Goal: Task Accomplishment & Management: Use online tool/utility

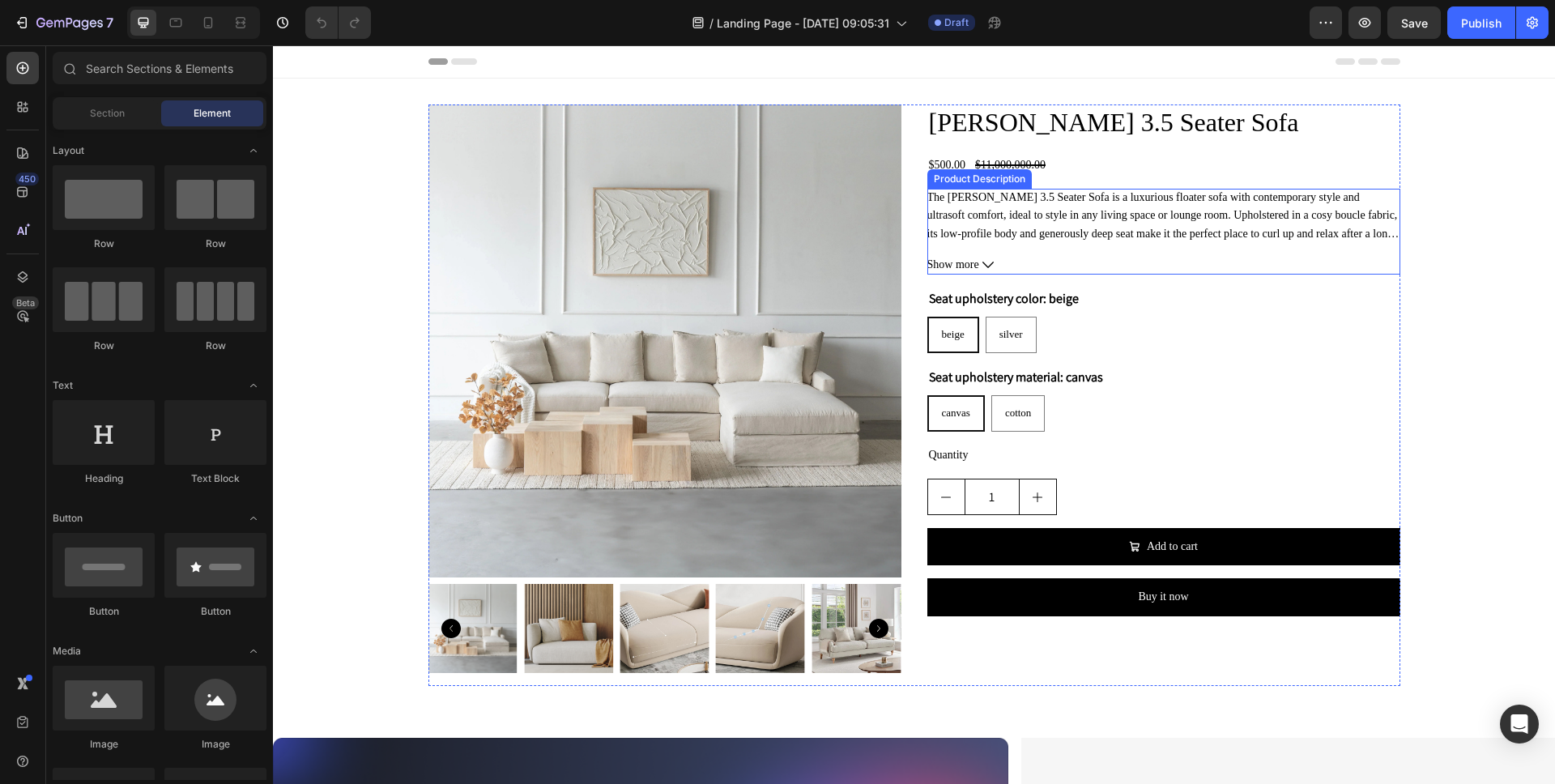
click at [1153, 189] on div "The [PERSON_NAME] 3.5 Seater Sofa is a luxurious floater sofa with contemporary…" at bounding box center [1163, 216] width 473 height 55
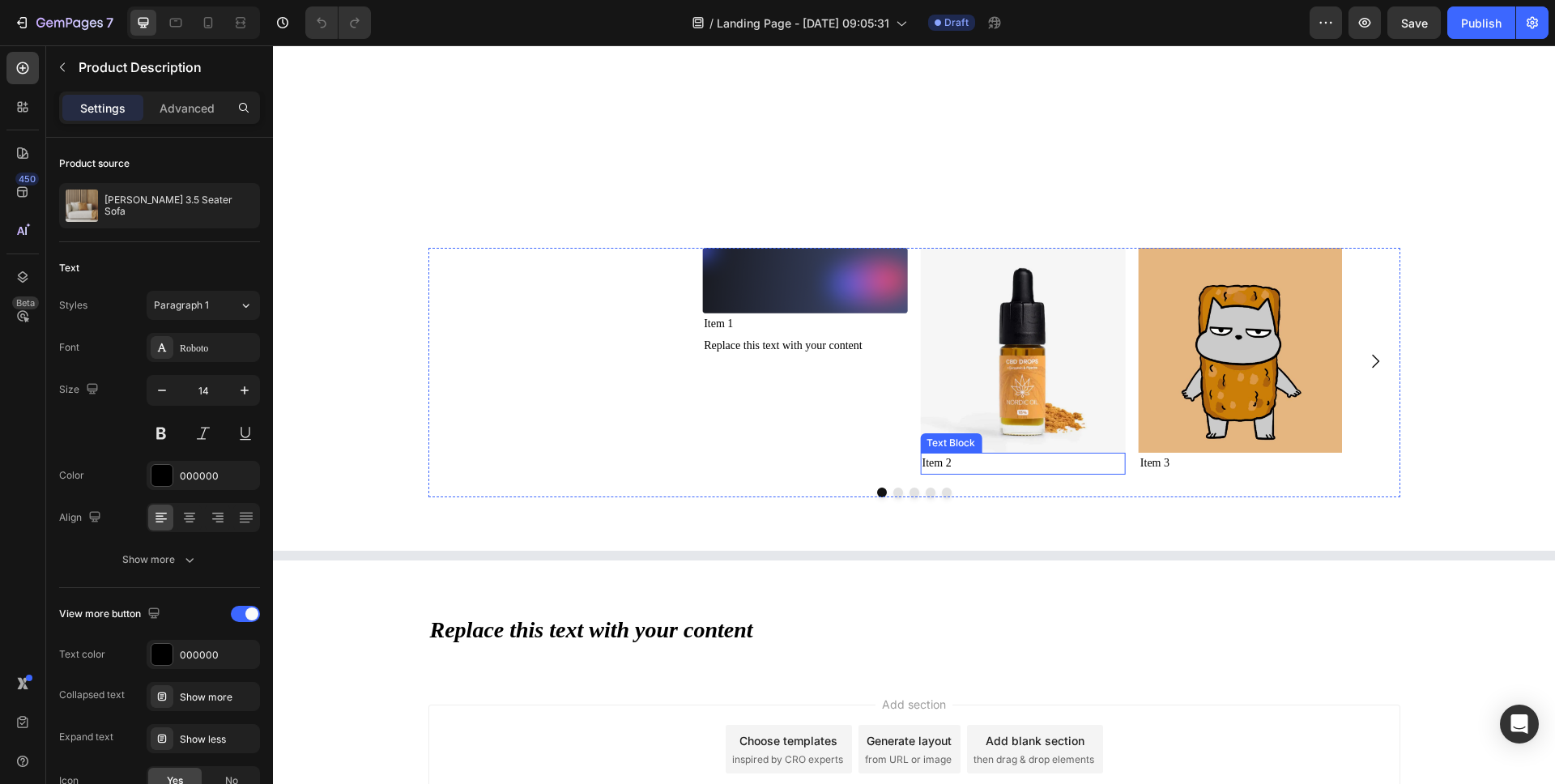
scroll to position [1606, 0]
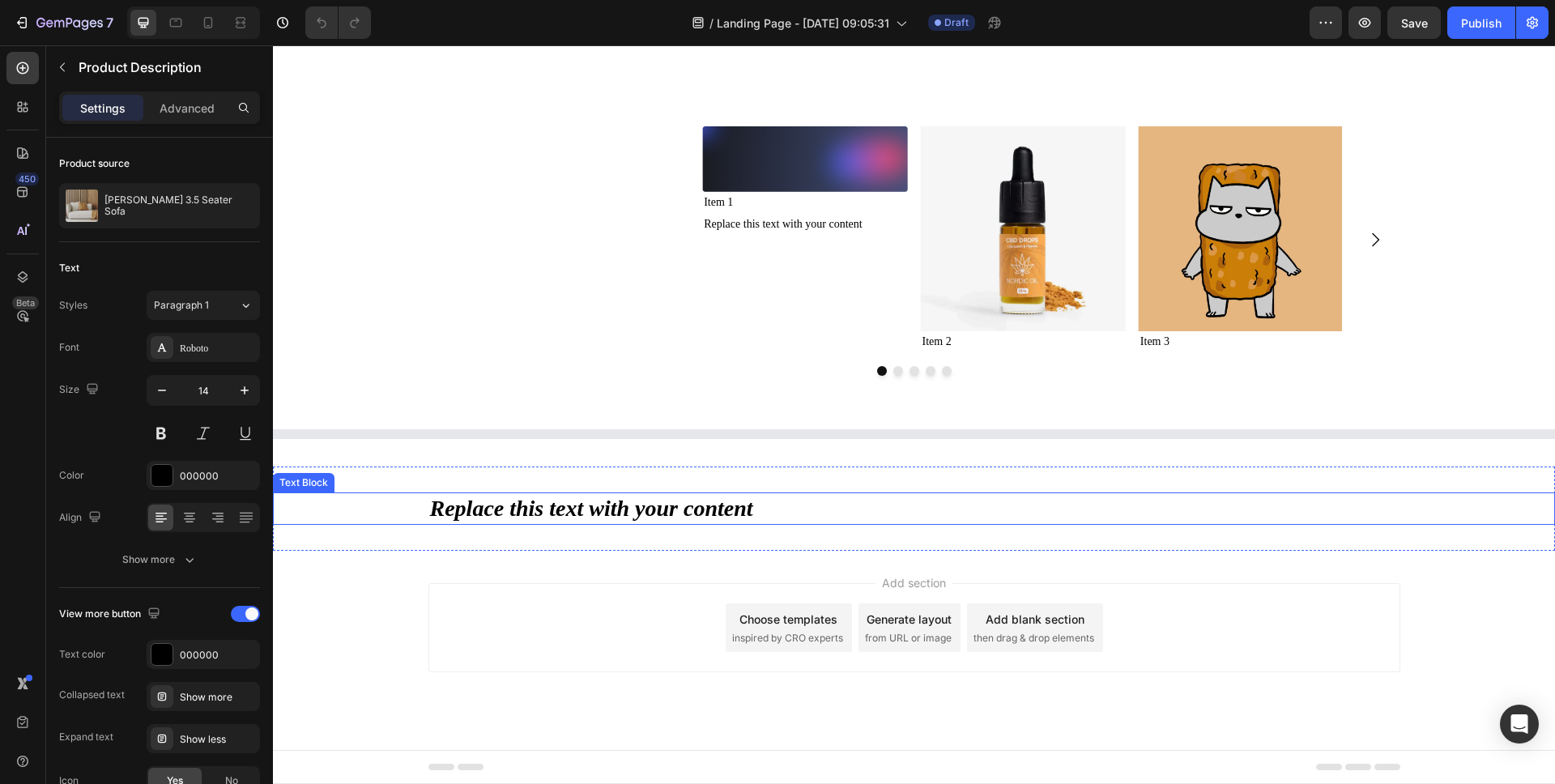
drag, startPoint x: 689, startPoint y: 500, endPoint x: 707, endPoint y: 506, distance: 19.0
click at [689, 500] on div "Replace this text with your content" at bounding box center [914, 508] width 972 height 32
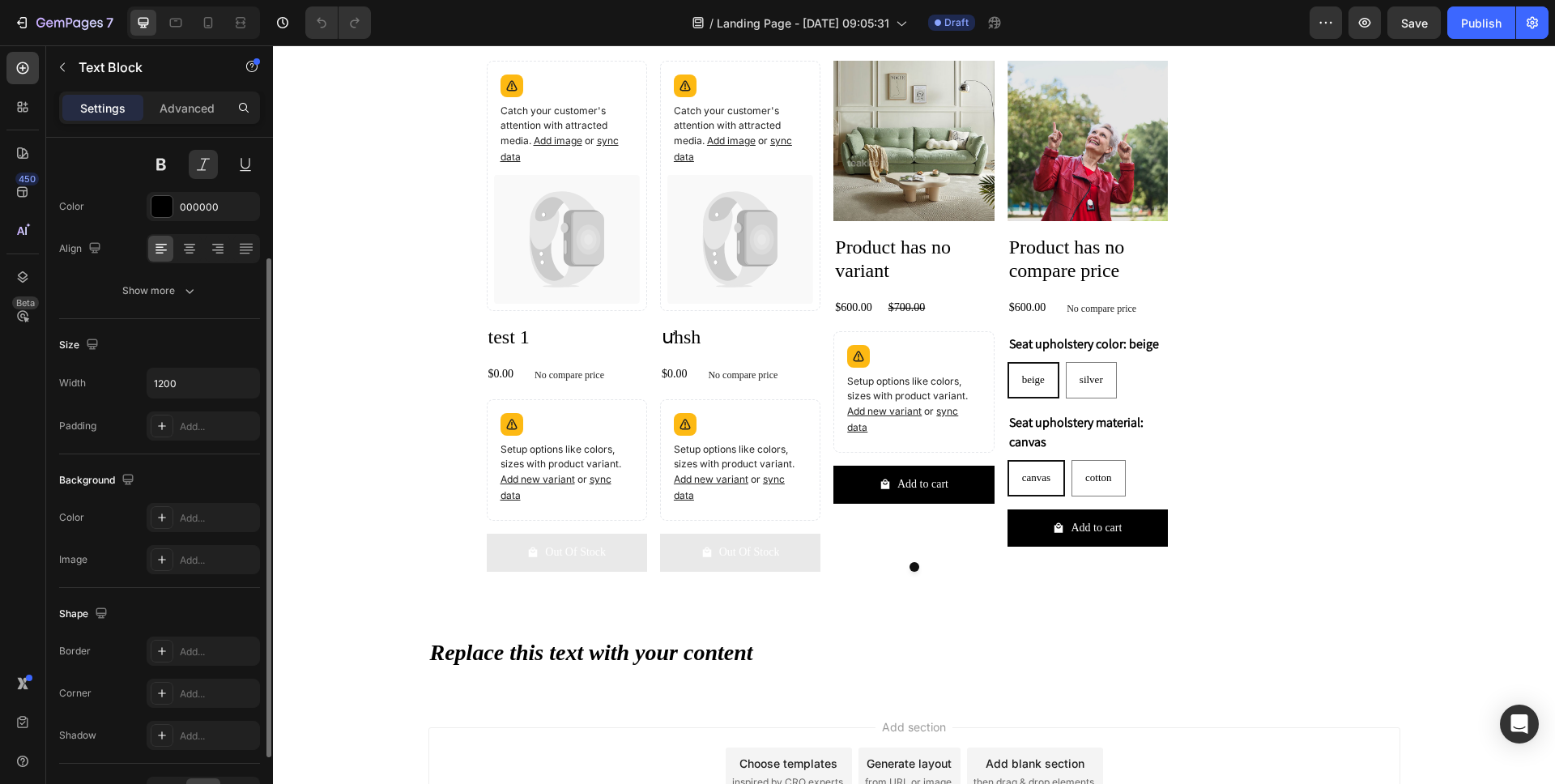
scroll to position [2035, 0]
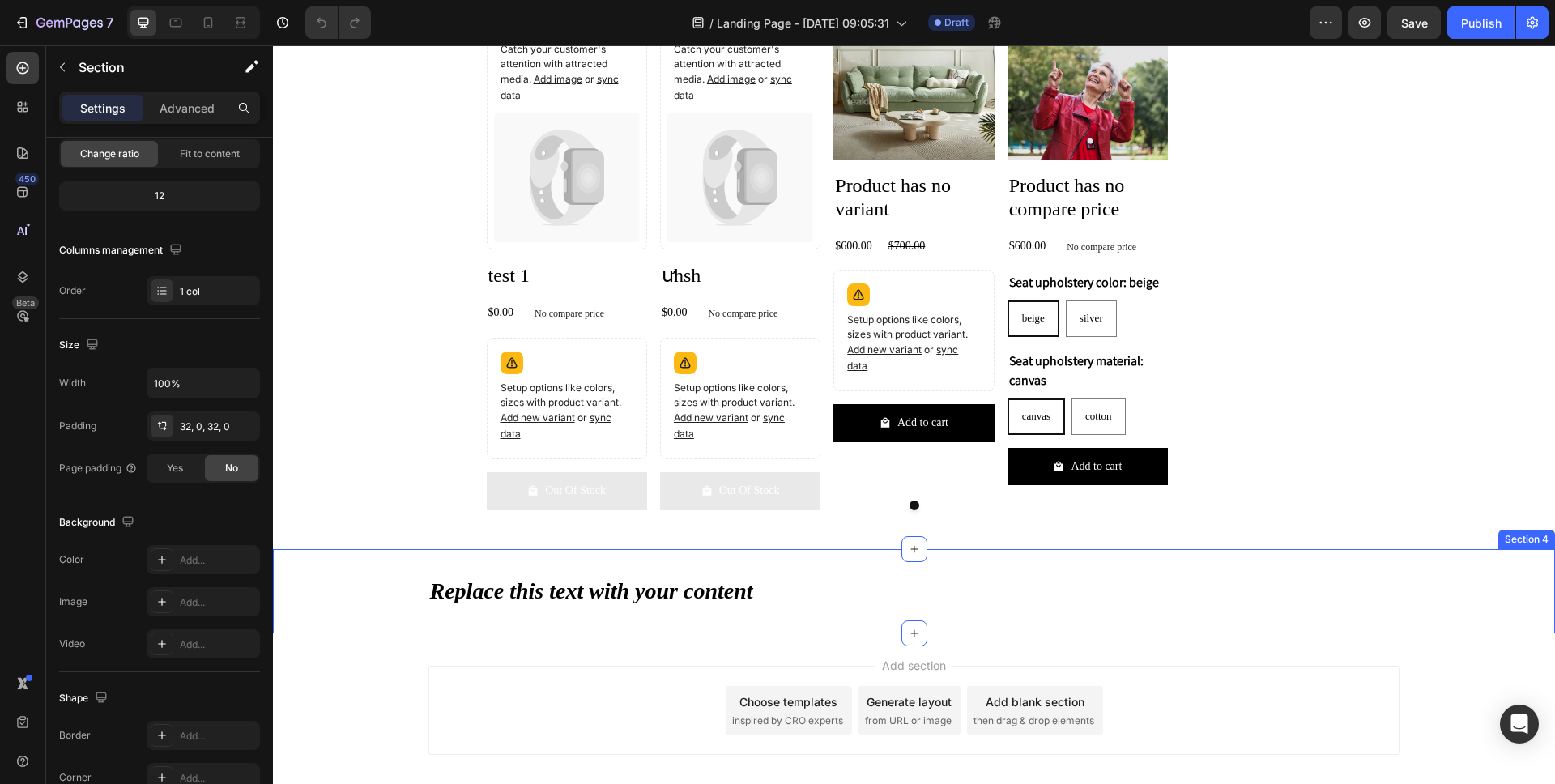
click at [680, 571] on div "Replace this text with your content Text Block Section 4" at bounding box center [914, 591] width 1282 height 84
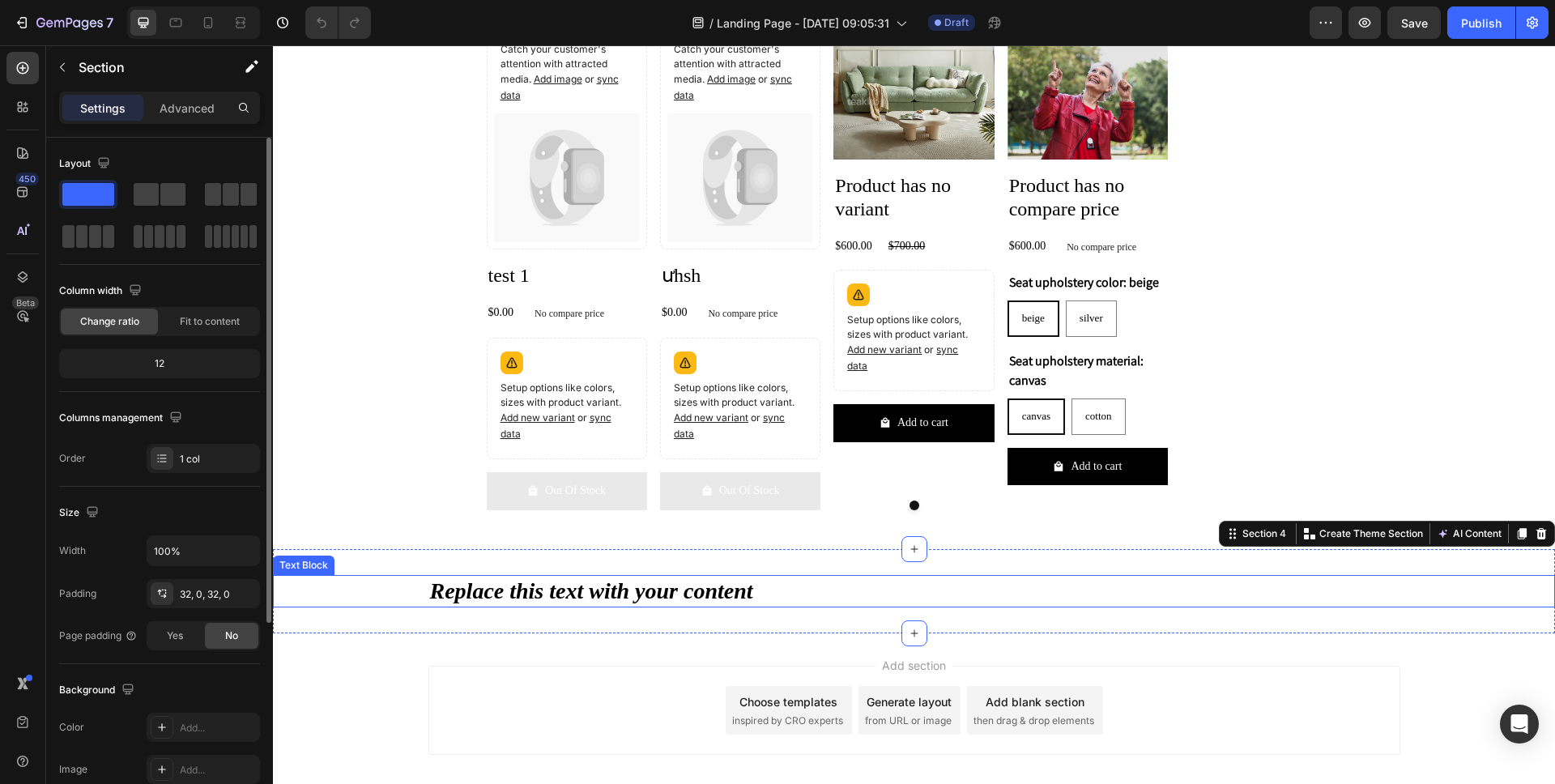
click at [689, 571] on div "Replace this text with your content" at bounding box center [914, 591] width 972 height 32
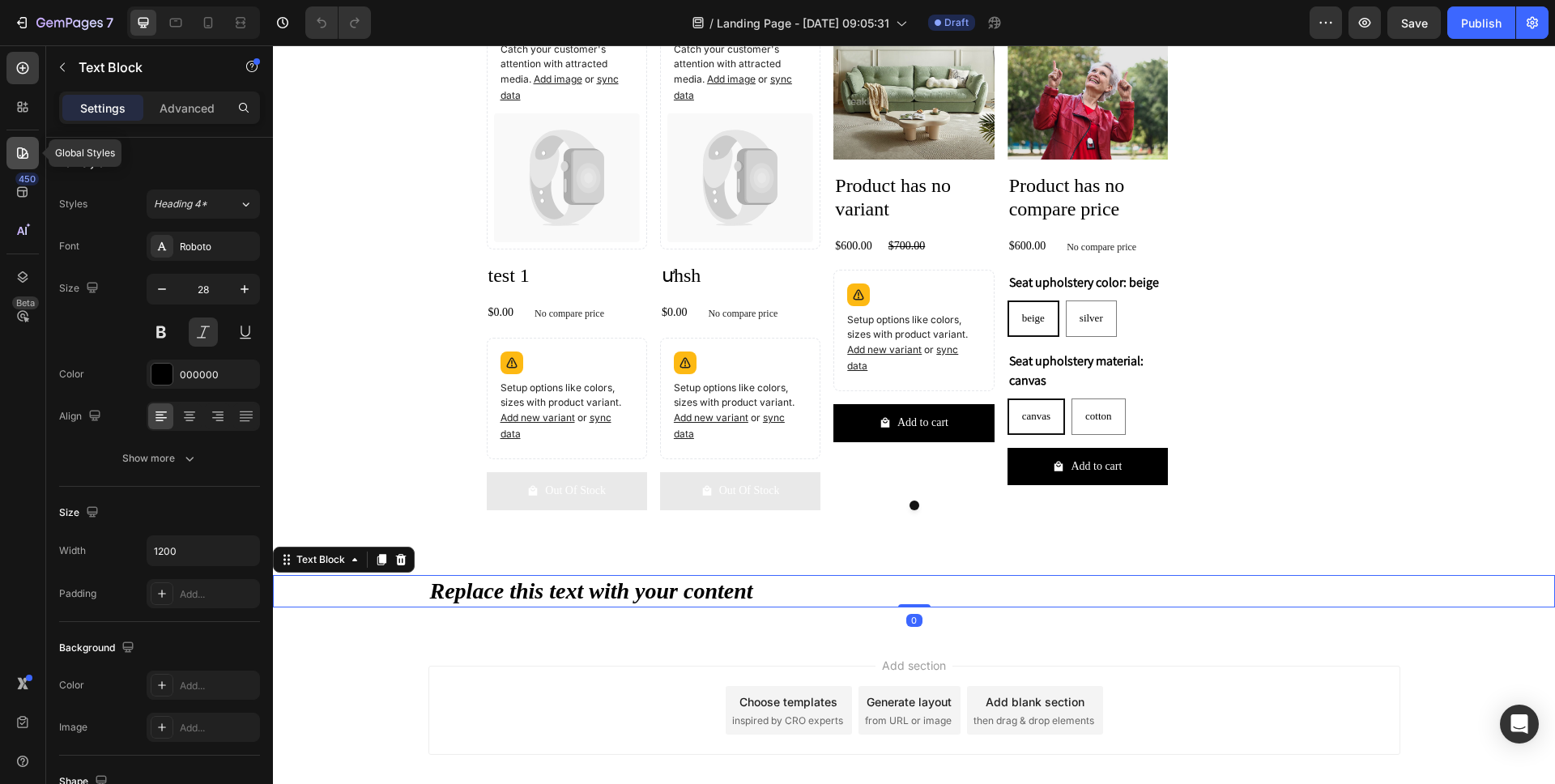
click at [13, 147] on div at bounding box center [22, 153] width 32 height 32
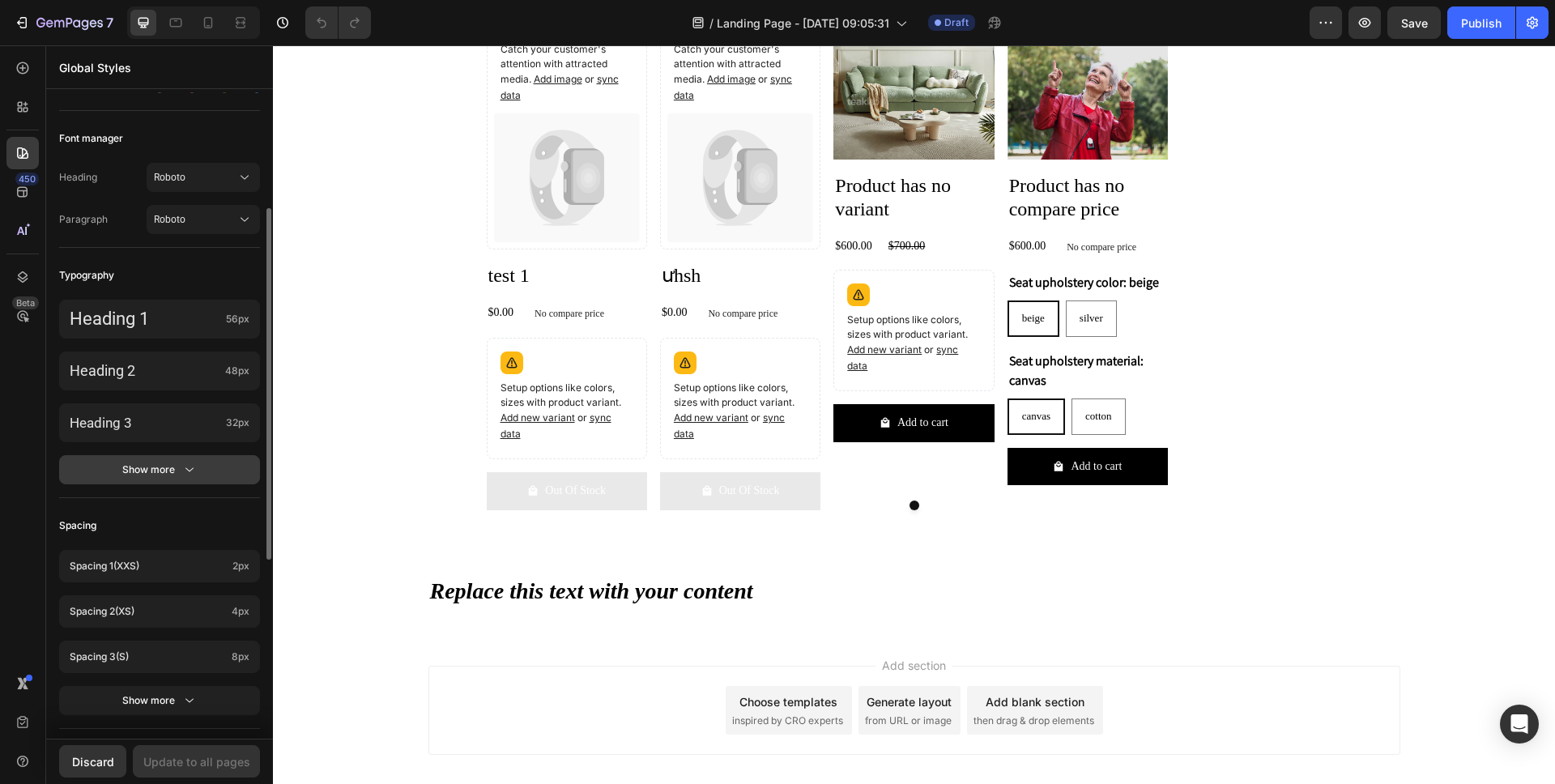
click at [210, 463] on button "Show more" at bounding box center [160, 470] width 201 height 29
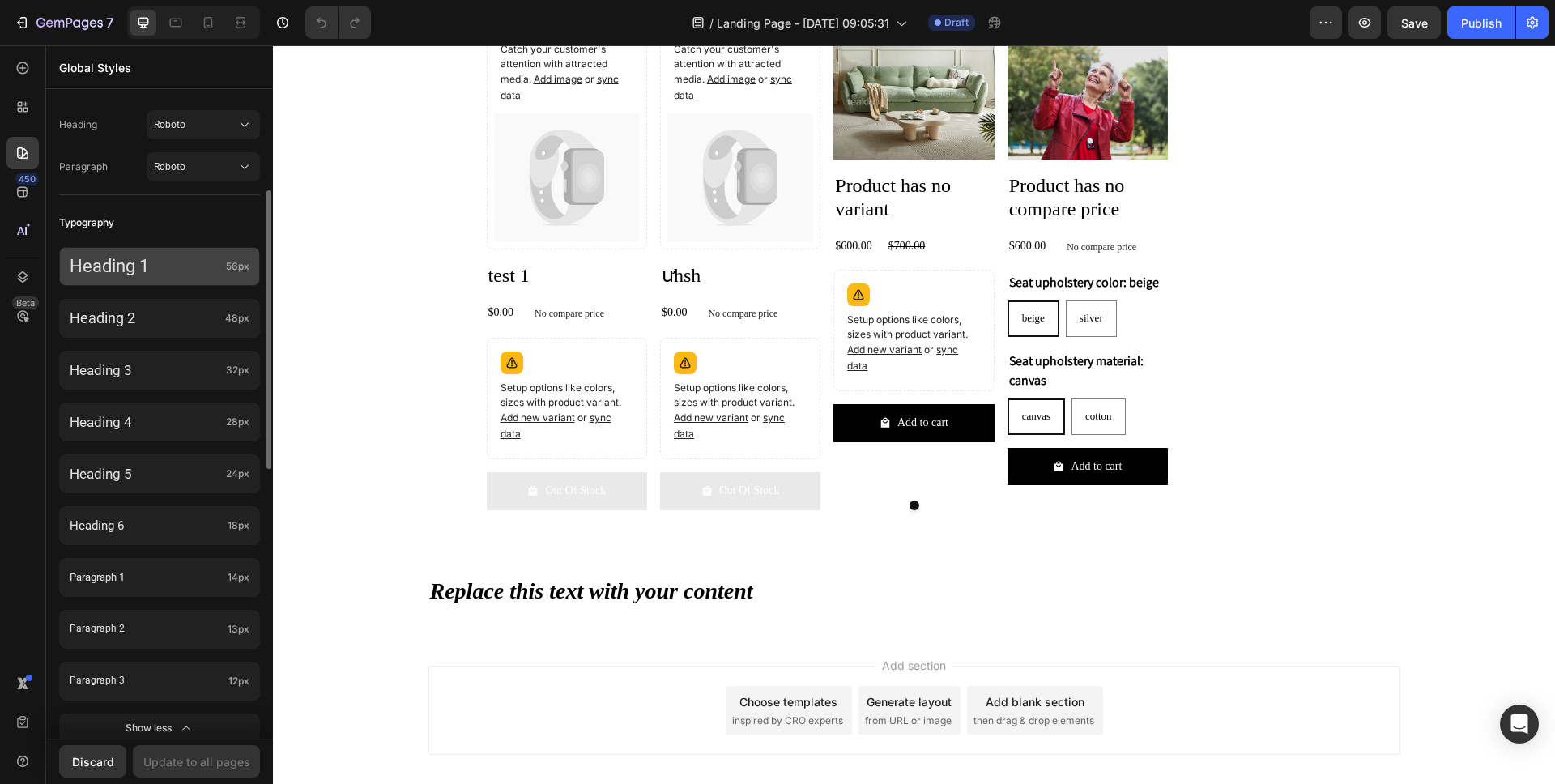
scroll to position [266, 0]
click at [242, 136] on button "Roboto" at bounding box center [203, 127] width 114 height 29
click at [240, 102] on div "Heading Roboto Paragraph Roboto" at bounding box center [160, 149] width 201 height 94
click at [194, 274] on p "Heading 1" at bounding box center [144, 268] width 150 height 21
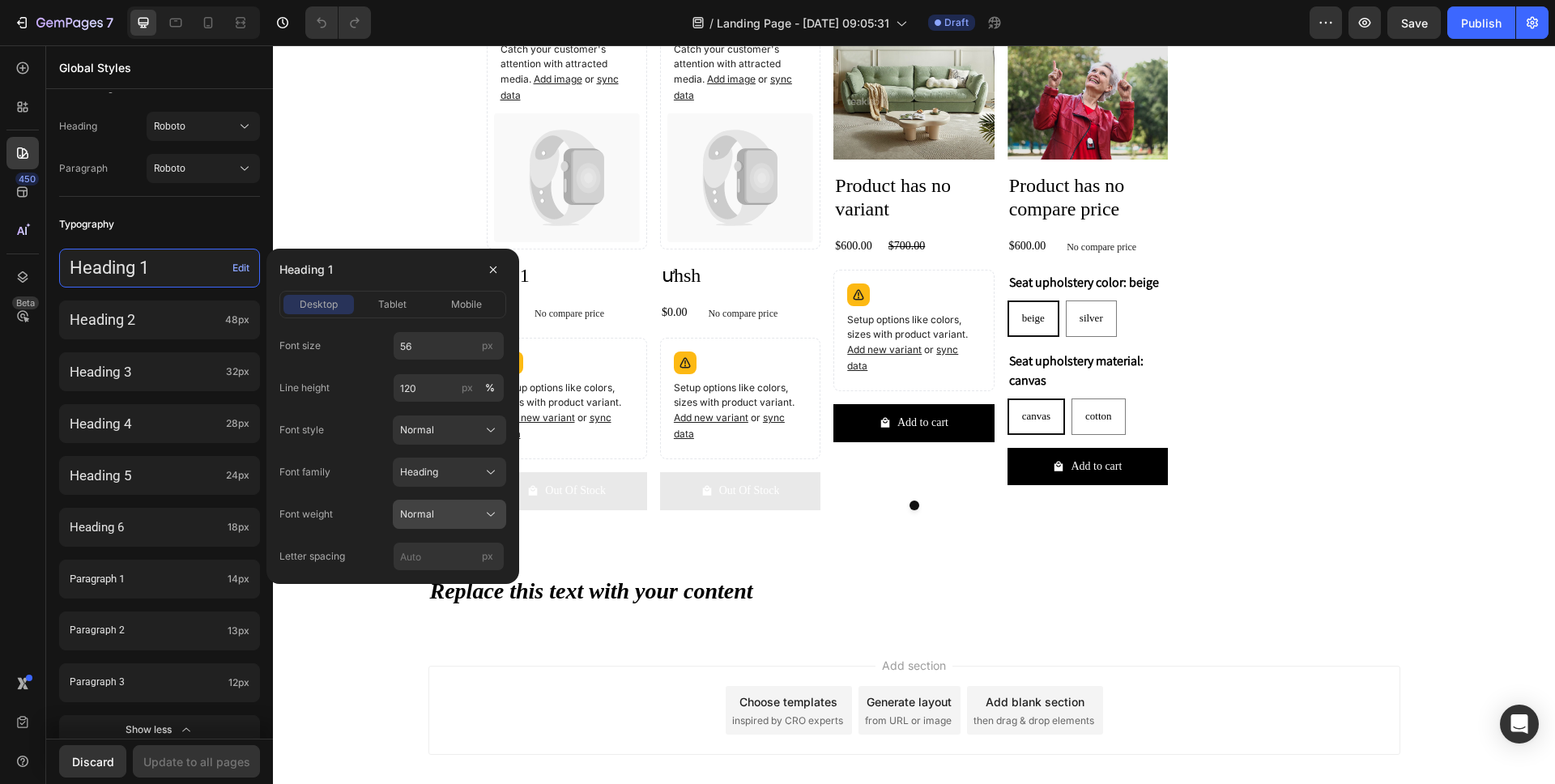
click at [480, 511] on div "Normal" at bounding box center [449, 514] width 99 height 16
click at [315, 488] on div "Font size 56 px Line height 120 px % Font style Normal Font family Heading Font…" at bounding box center [392, 451] width 226 height 239
click at [368, 446] on div "Font size 56 px Line height 120 px % Font style Normal Font family Heading Font…" at bounding box center [392, 451] width 226 height 239
drag, startPoint x: 373, startPoint y: 331, endPoint x: 469, endPoint y: 324, distance: 96.3
click at [469, 324] on div "Font size 56 px Line height 120 px % Font style Normal Font family Heading Font…" at bounding box center [392, 444] width 226 height 252
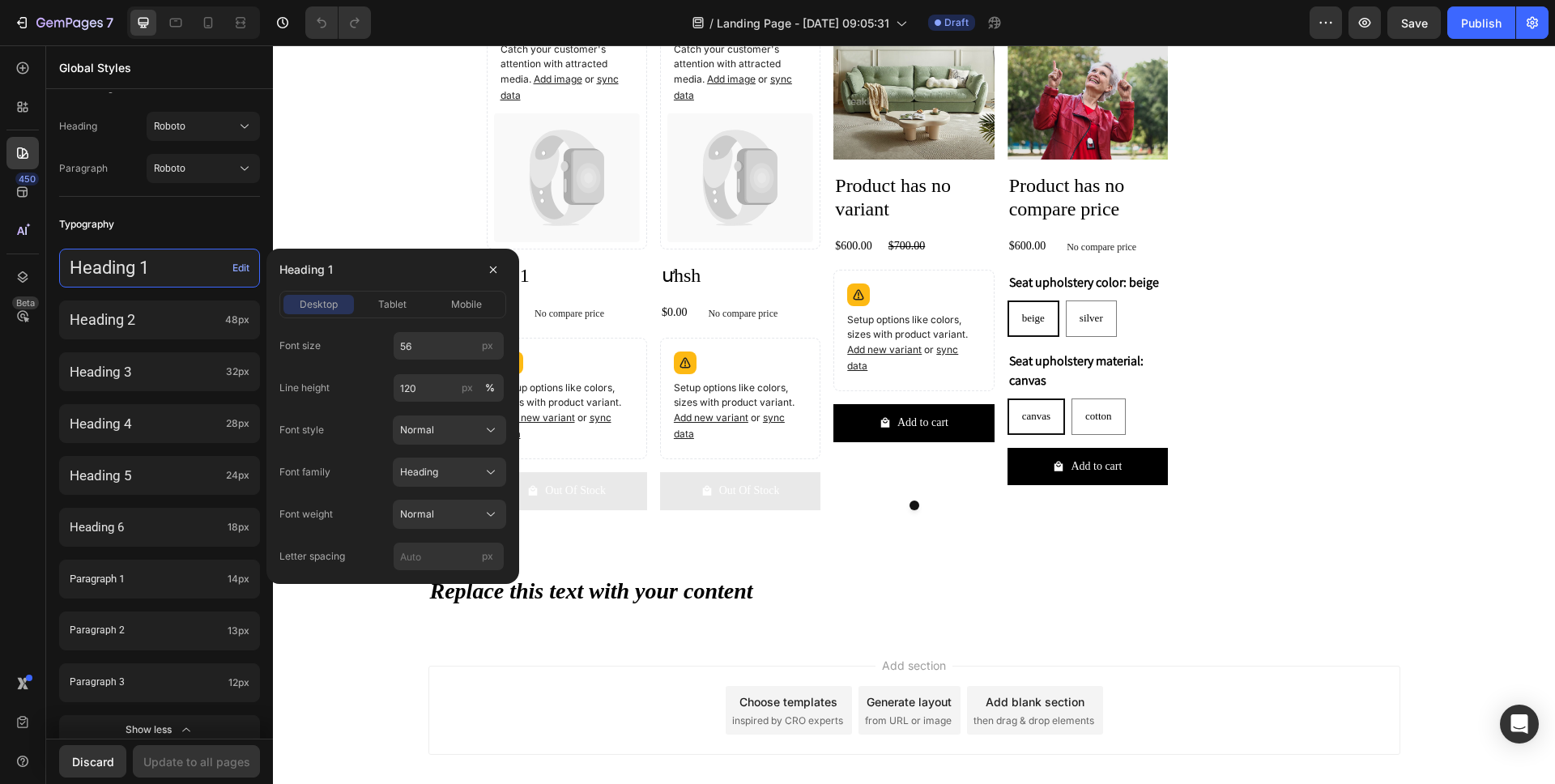
click at [489, 323] on div "Font size 56 px Line height 120 px % Font style Normal Font family Heading Font…" at bounding box center [392, 444] width 226 height 252
click at [214, 203] on div "Colors Button Text Background Line Accent Font manager Heading Roboto Paragraph…" at bounding box center [159, 574] width 226 height 1498
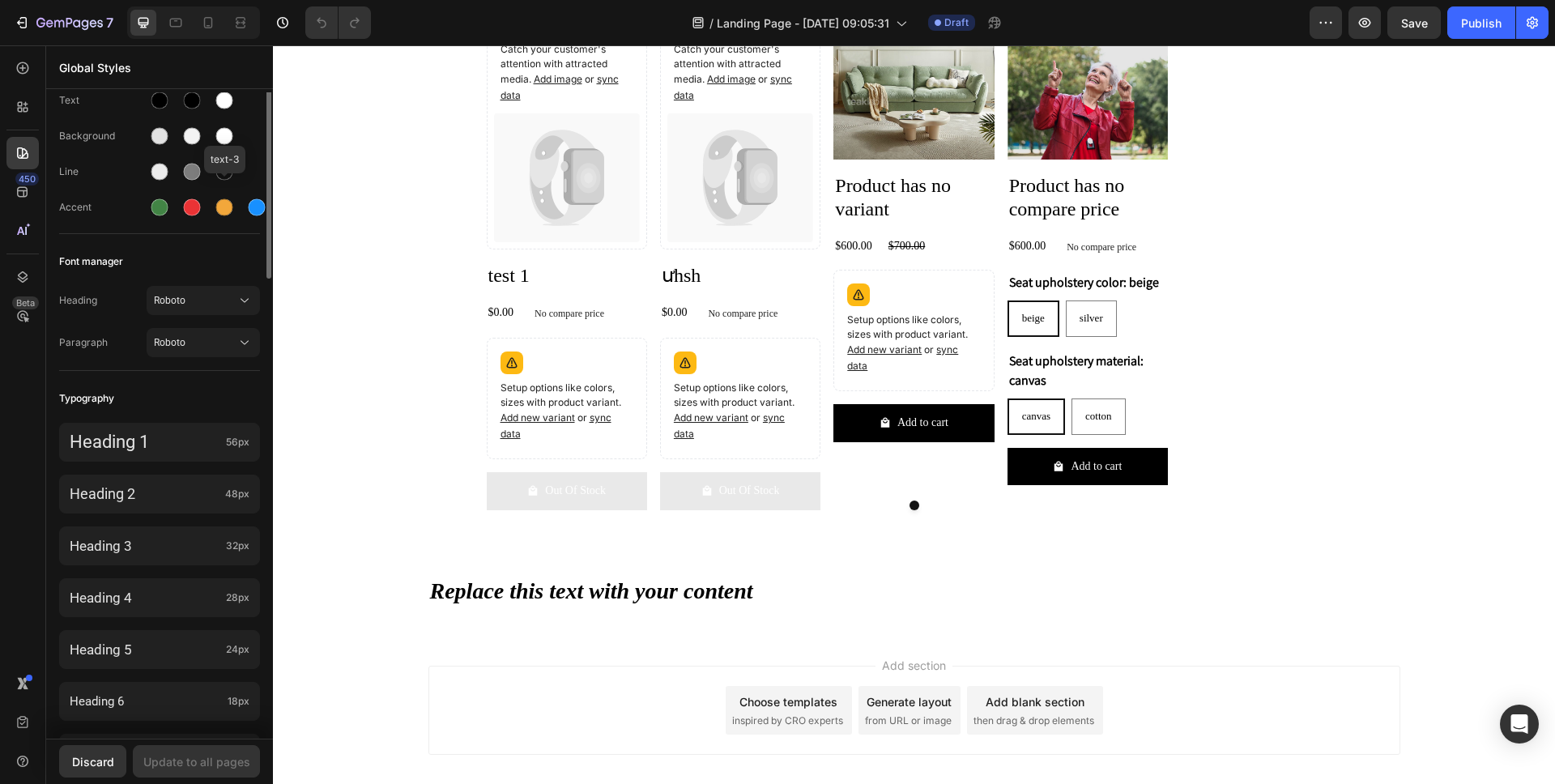
scroll to position [0, 0]
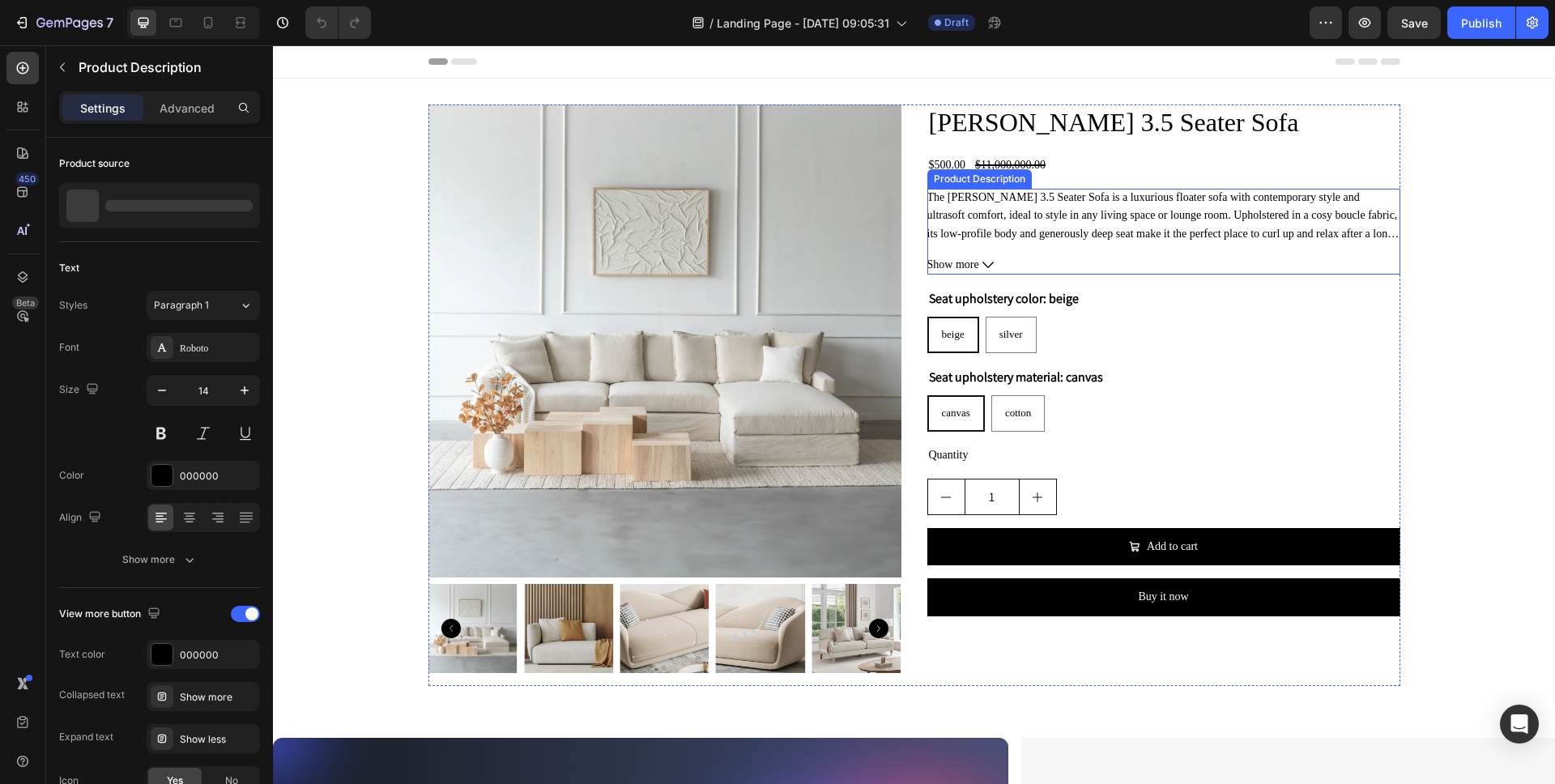
click at [1130, 269] on button "Show more" at bounding box center [1163, 265] width 473 height 18
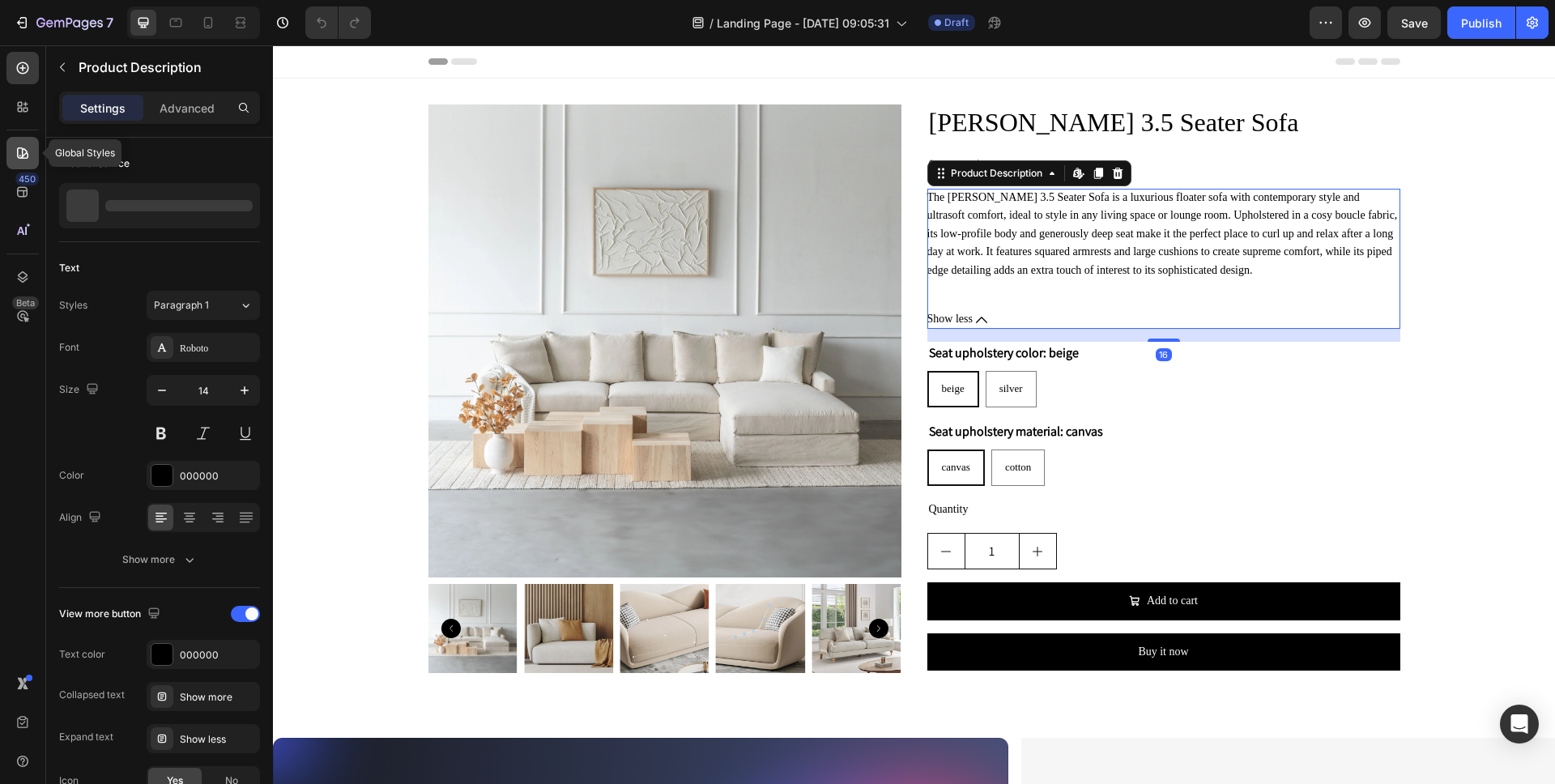
click at [24, 160] on icon at bounding box center [23, 153] width 16 height 16
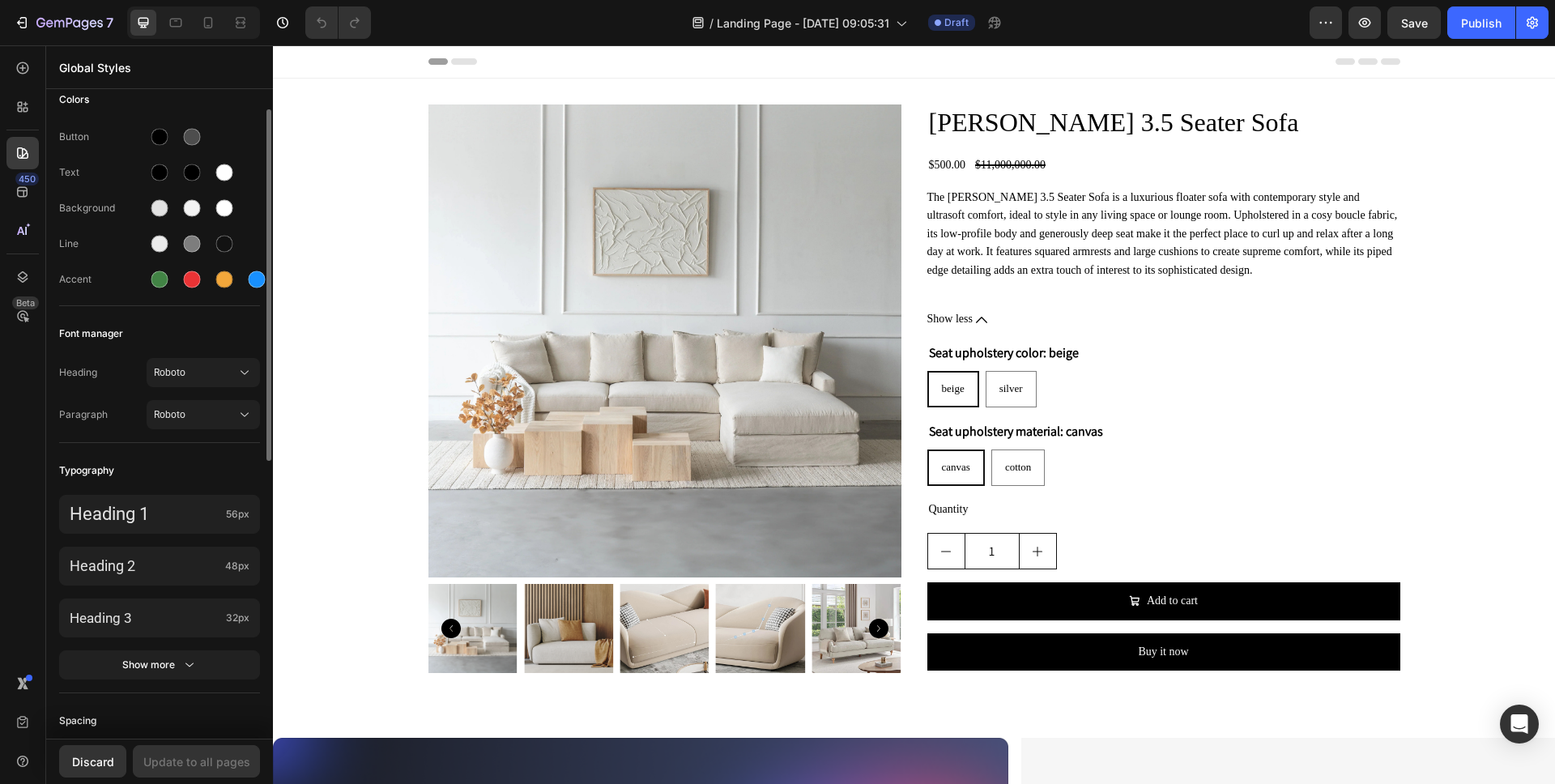
scroll to position [13, 0]
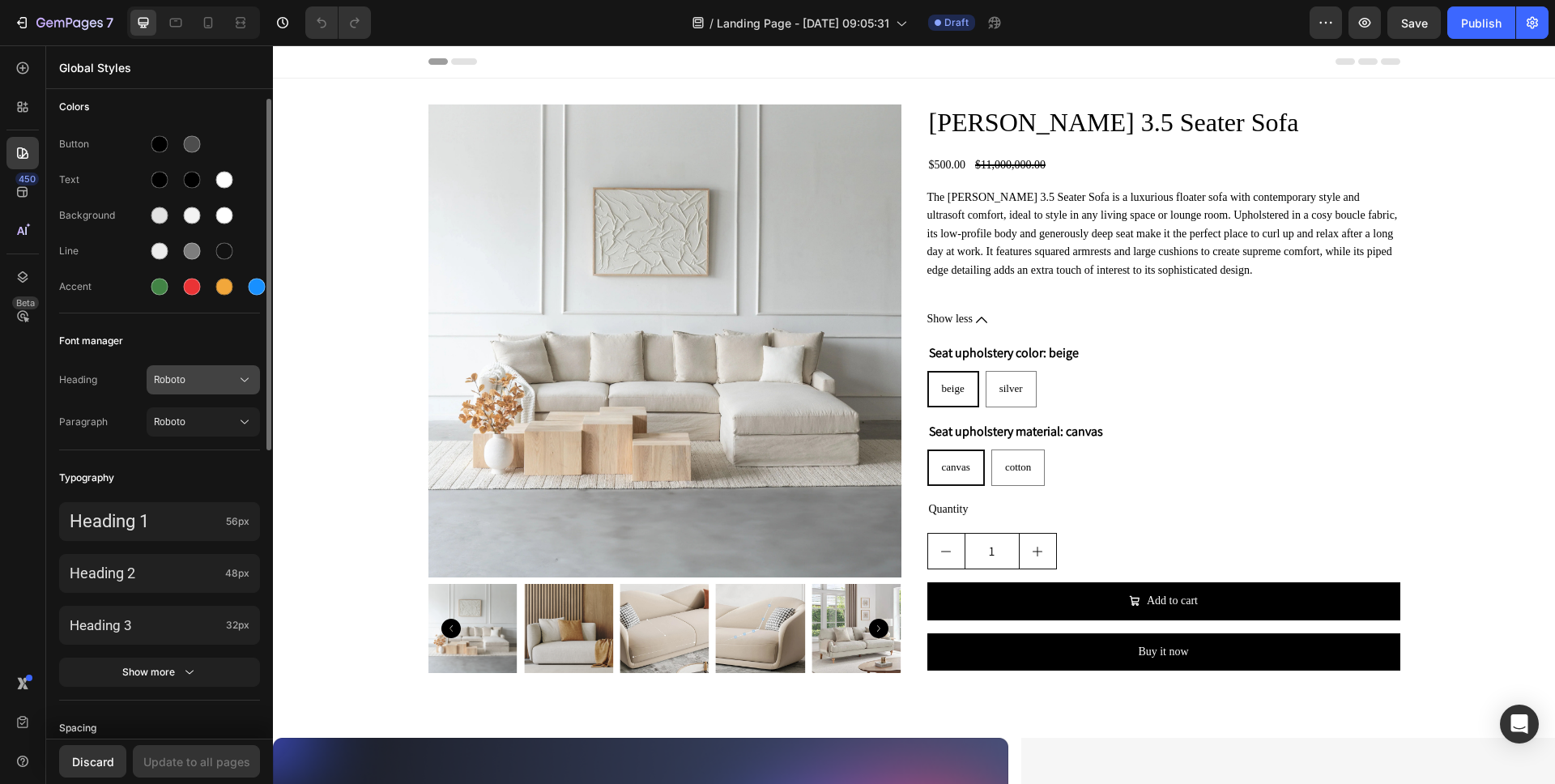
click at [212, 386] on div "Roboto" at bounding box center [203, 380] width 99 height 16
click at [221, 349] on div "Font manager" at bounding box center [160, 341] width 201 height 29
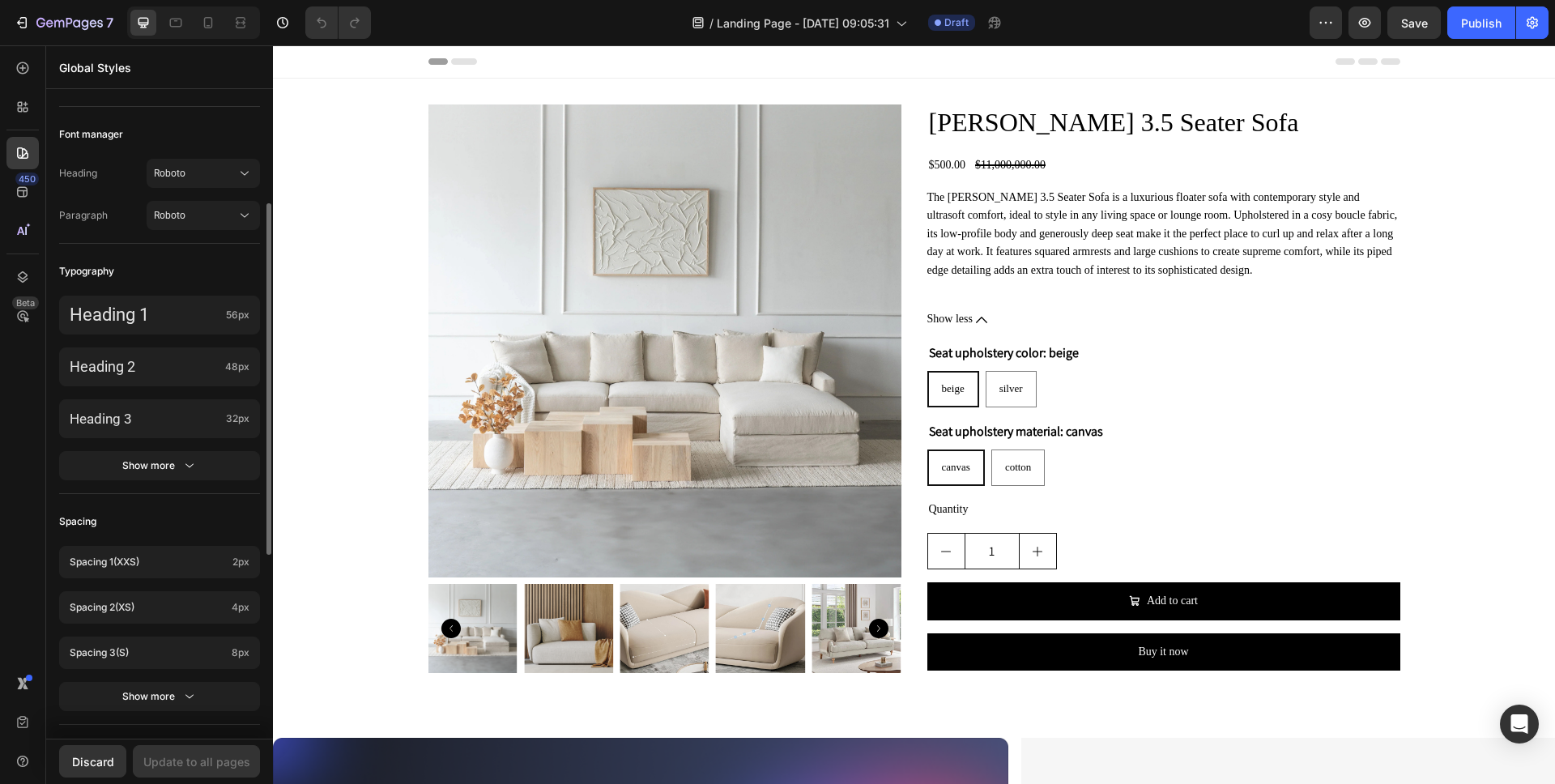
scroll to position [225, 0]
click at [197, 302] on p "Heading 1" at bounding box center [144, 310] width 150 height 21
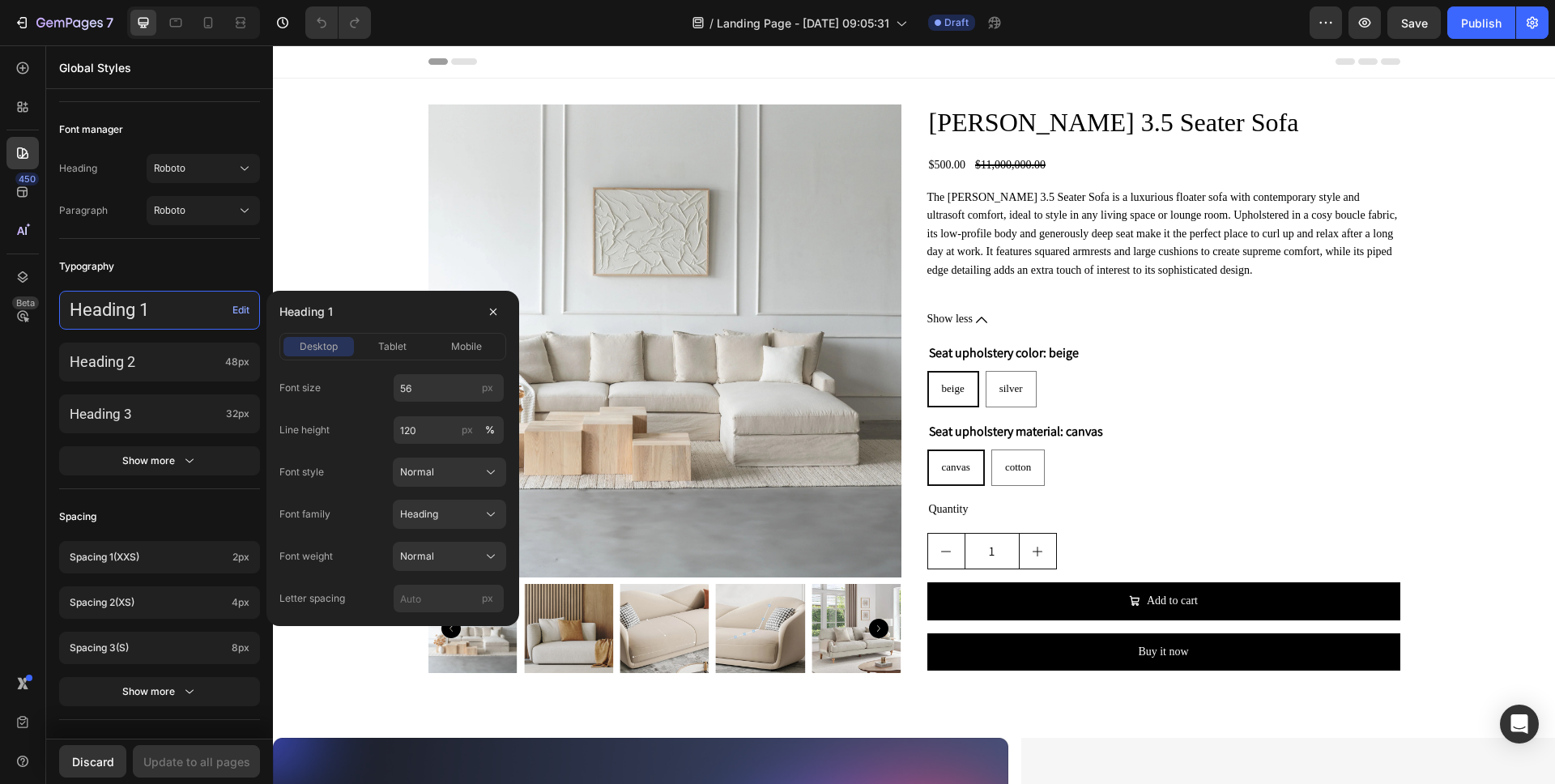
click at [455, 532] on div "Font size 56 px Line height 120 px % Font style Normal Font family Heading Font…" at bounding box center [392, 493] width 226 height 239
click at [458, 517] on div "Heading" at bounding box center [440, 514] width 80 height 15
click at [449, 559] on div "Paragraph" at bounding box center [446, 552] width 94 height 15
click at [503, 317] on button "button" at bounding box center [493, 312] width 26 height 26
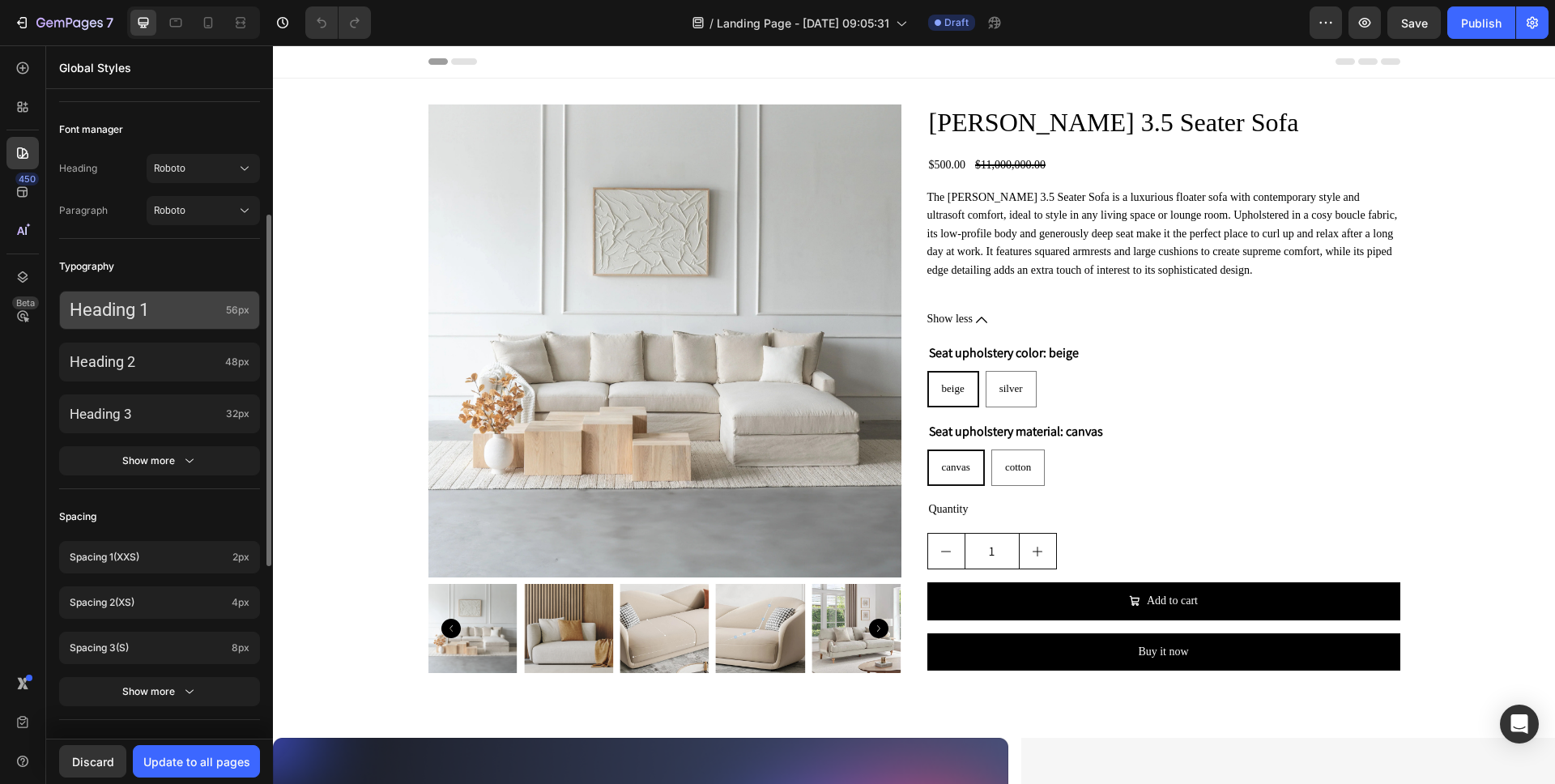
click at [205, 320] on p "Heading 1" at bounding box center [144, 310] width 150 height 21
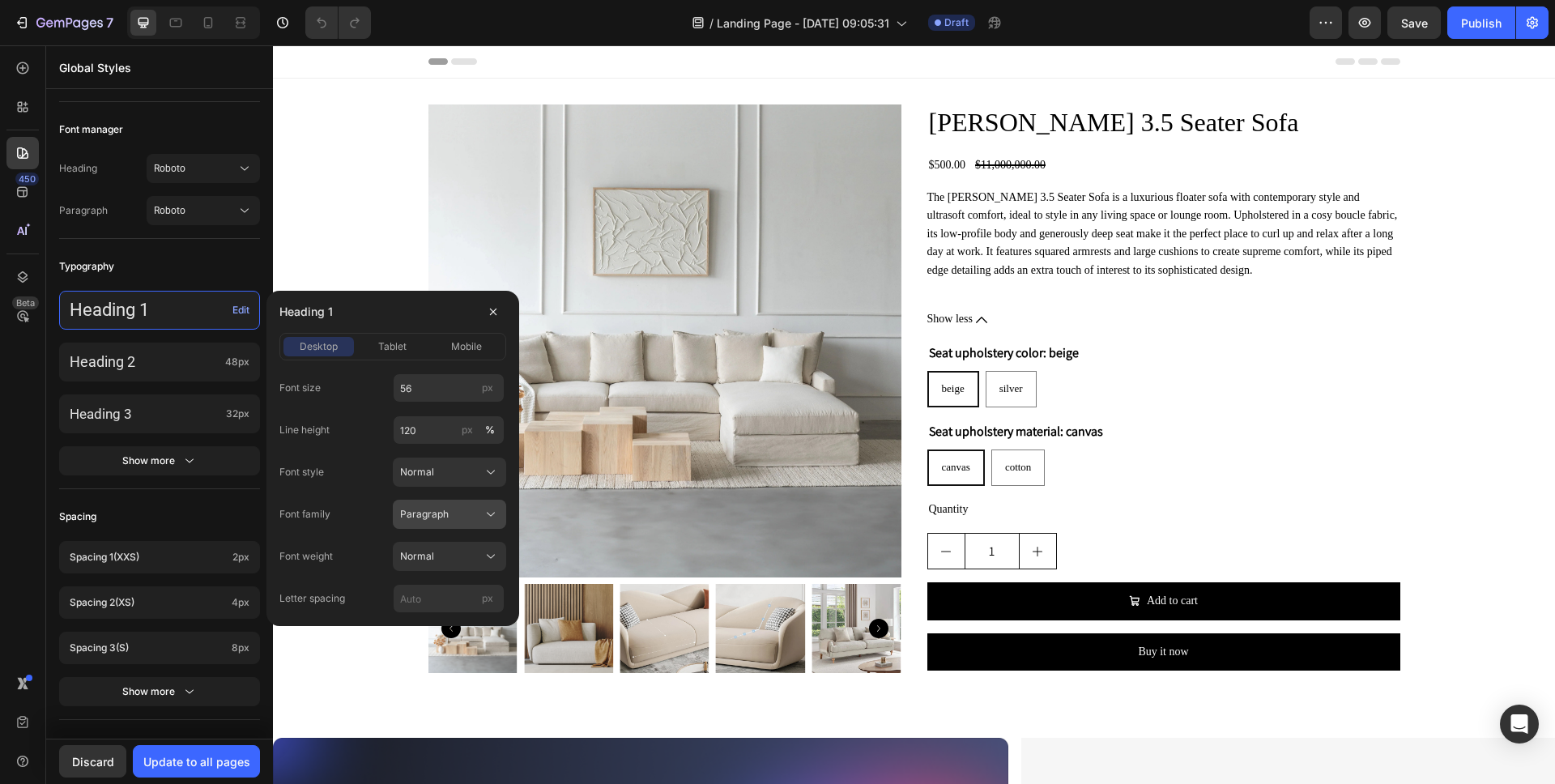
click at [459, 522] on button "Paragraph" at bounding box center [449, 514] width 114 height 29
click at [448, 582] on div "Heading" at bounding box center [446, 582] width 94 height 15
click at [474, 471] on div "Normal" at bounding box center [440, 472] width 80 height 15
click at [483, 474] on icon at bounding box center [491, 472] width 16 height 16
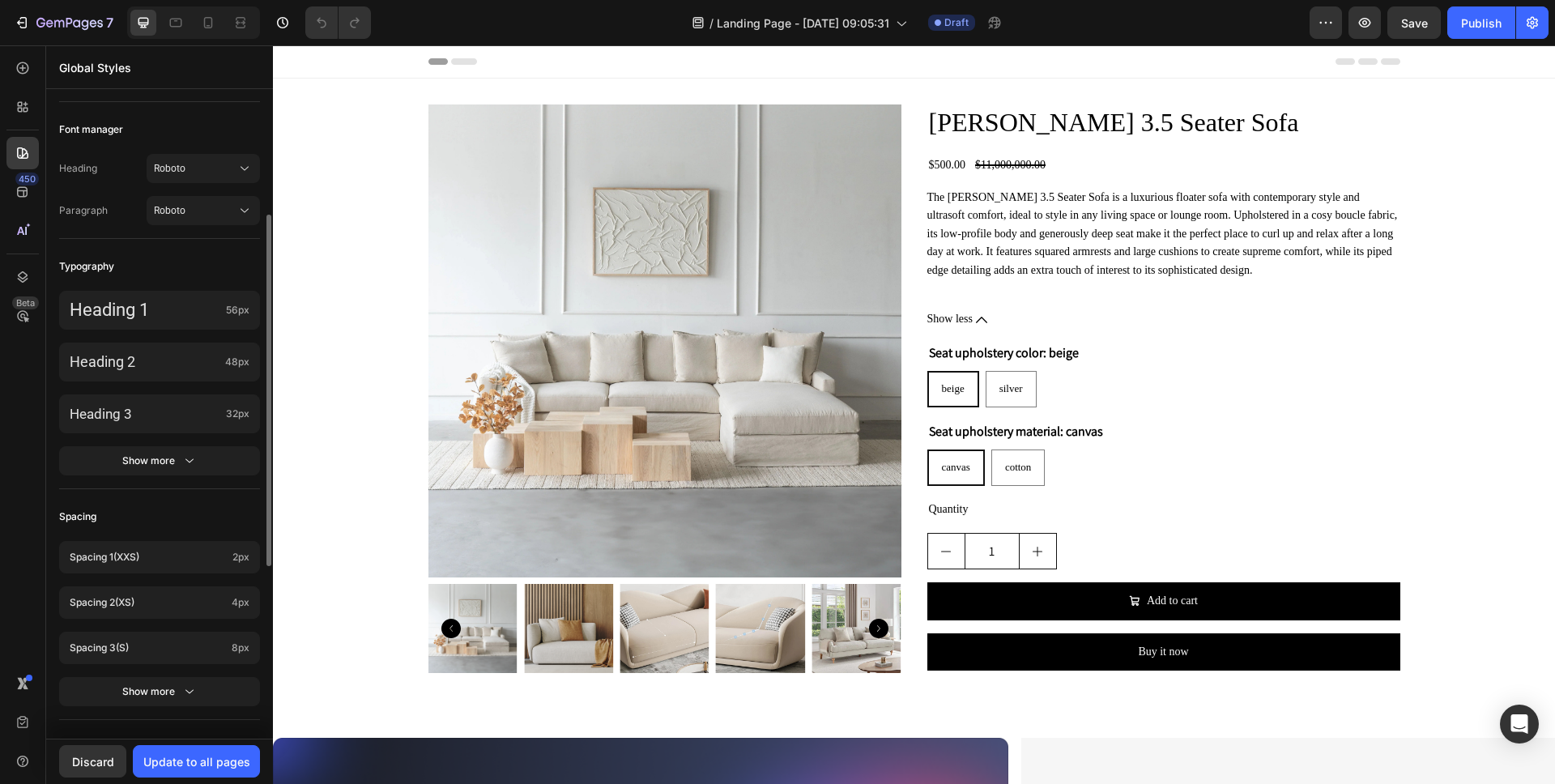
click at [185, 266] on div "Typography" at bounding box center [160, 266] width 201 height 29
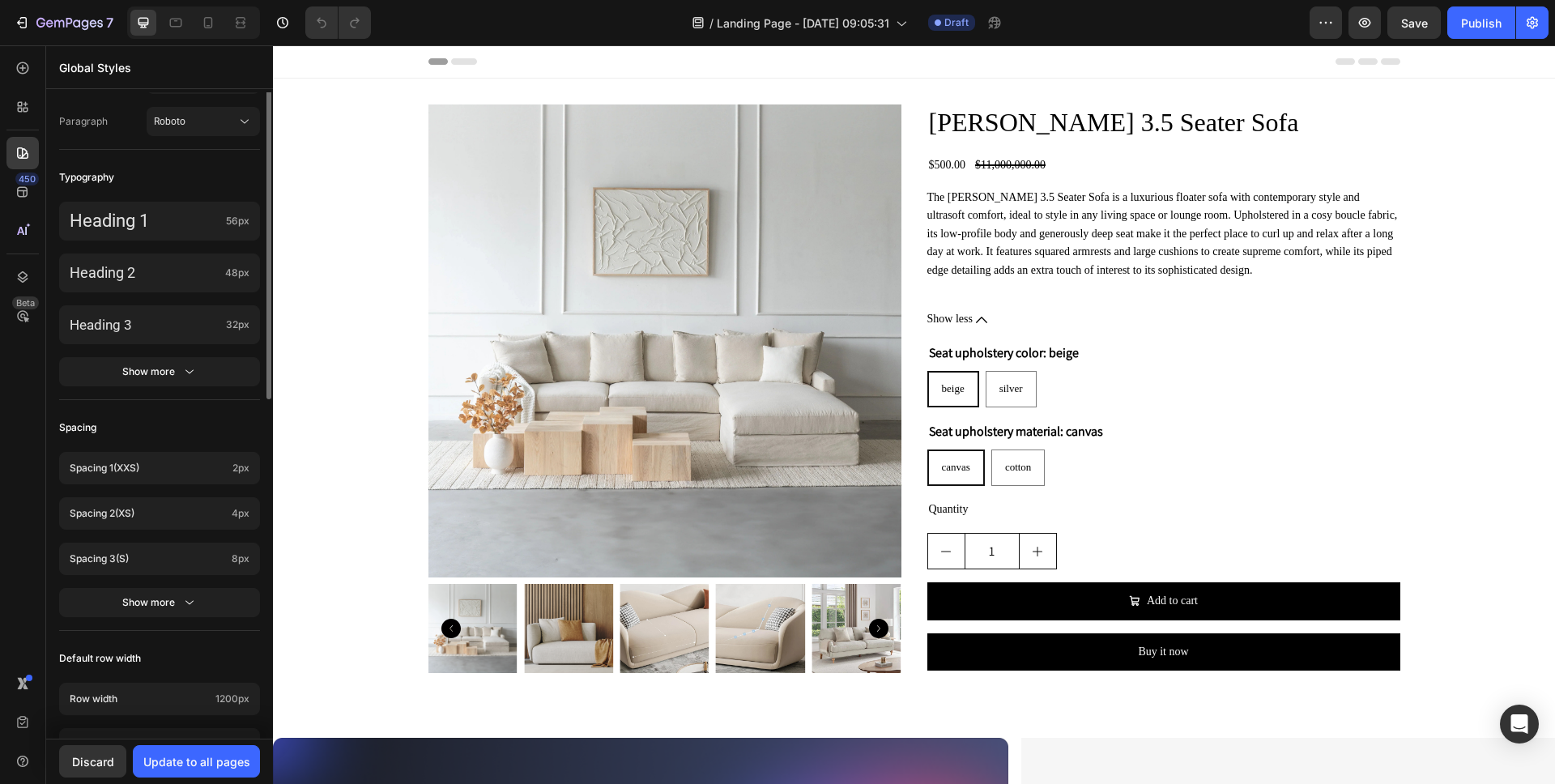
scroll to position [0, 0]
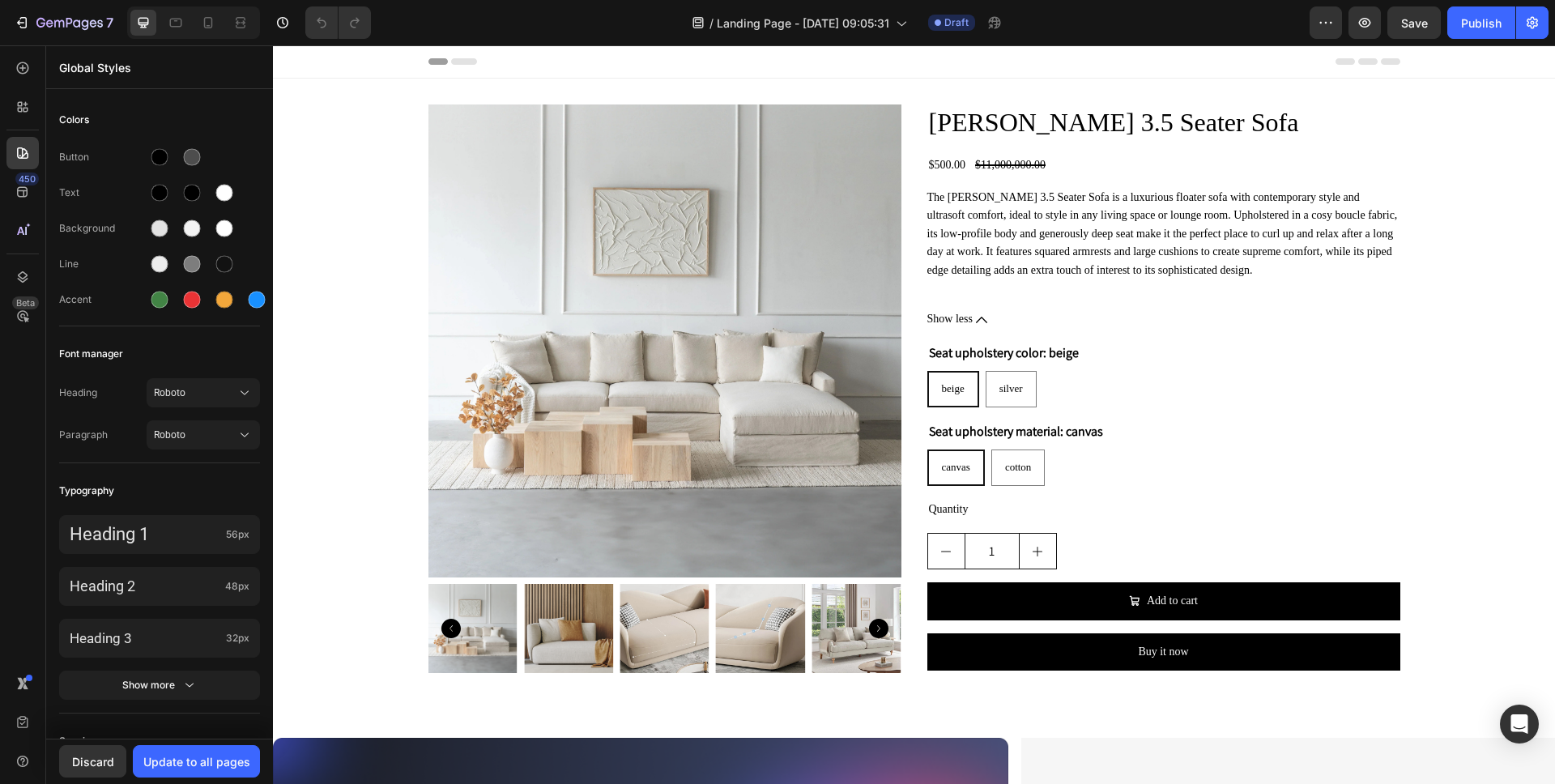
click at [1548, 24] on div "7 Version history / Landing Page - Aug 20, 09:05:31 Draft Preview Save Publish" at bounding box center [777, 23] width 1555 height 46
click at [1547, 29] on button "button" at bounding box center [1532, 22] width 32 height 32
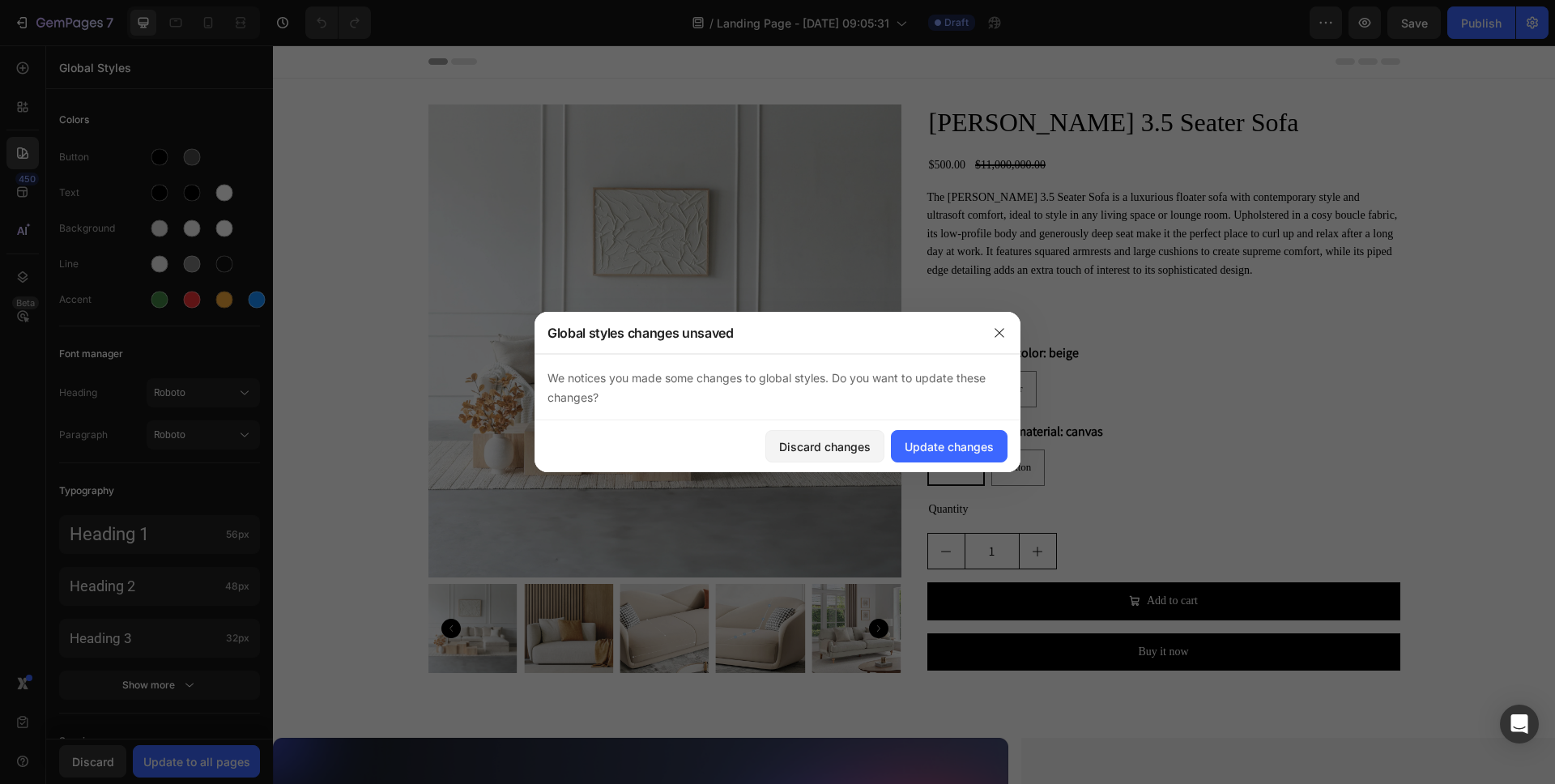
click at [643, 371] on span "We notices you made some changes to global styles. Do you want to update these …" at bounding box center [766, 388] width 438 height 33
click at [995, 335] on icon "button" at bounding box center [999, 332] width 13 height 13
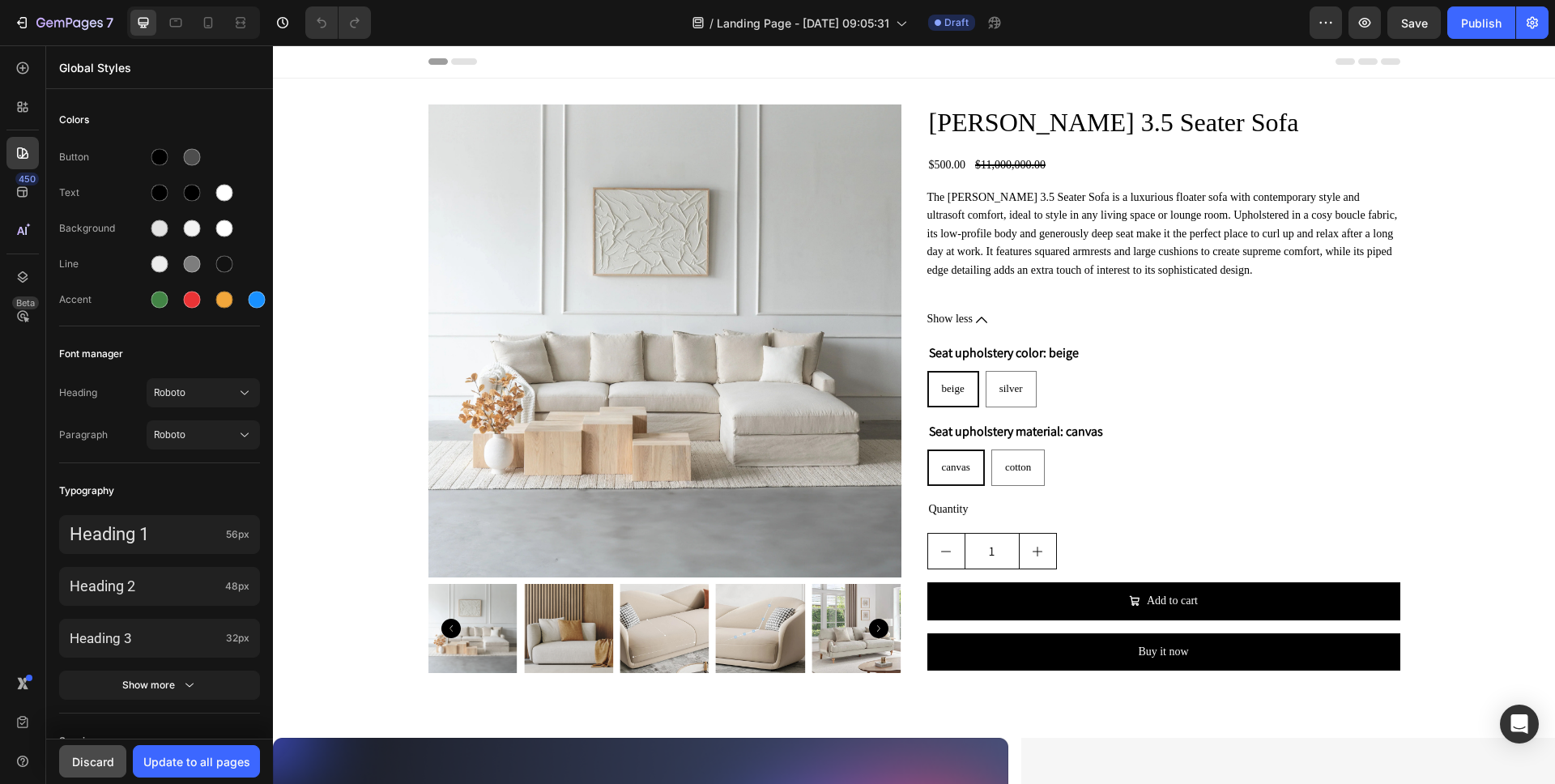
click at [72, 762] on div "Discard" at bounding box center [93, 761] width 42 height 17
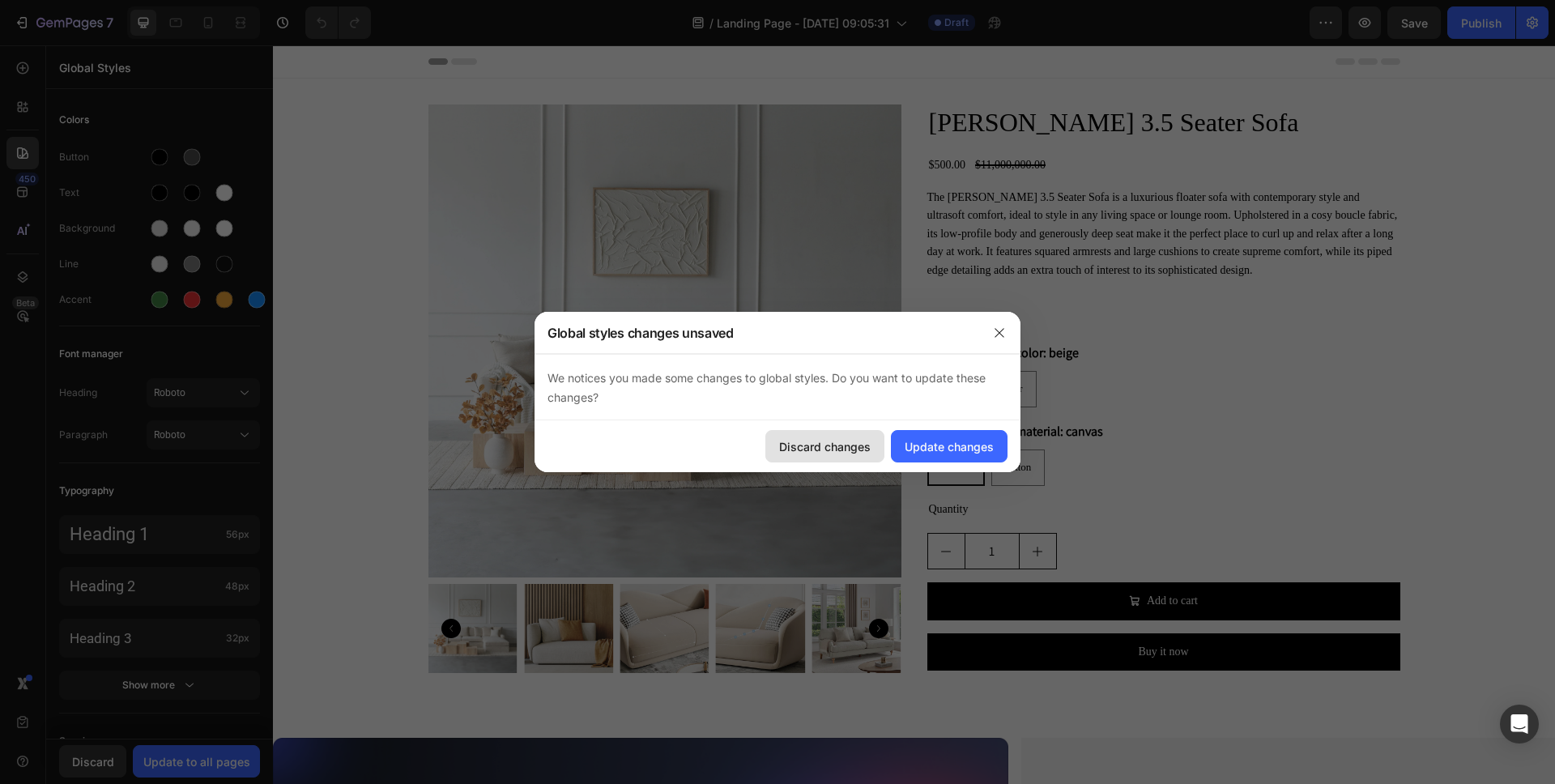
click at [853, 434] on button "Discard changes" at bounding box center [824, 446] width 119 height 32
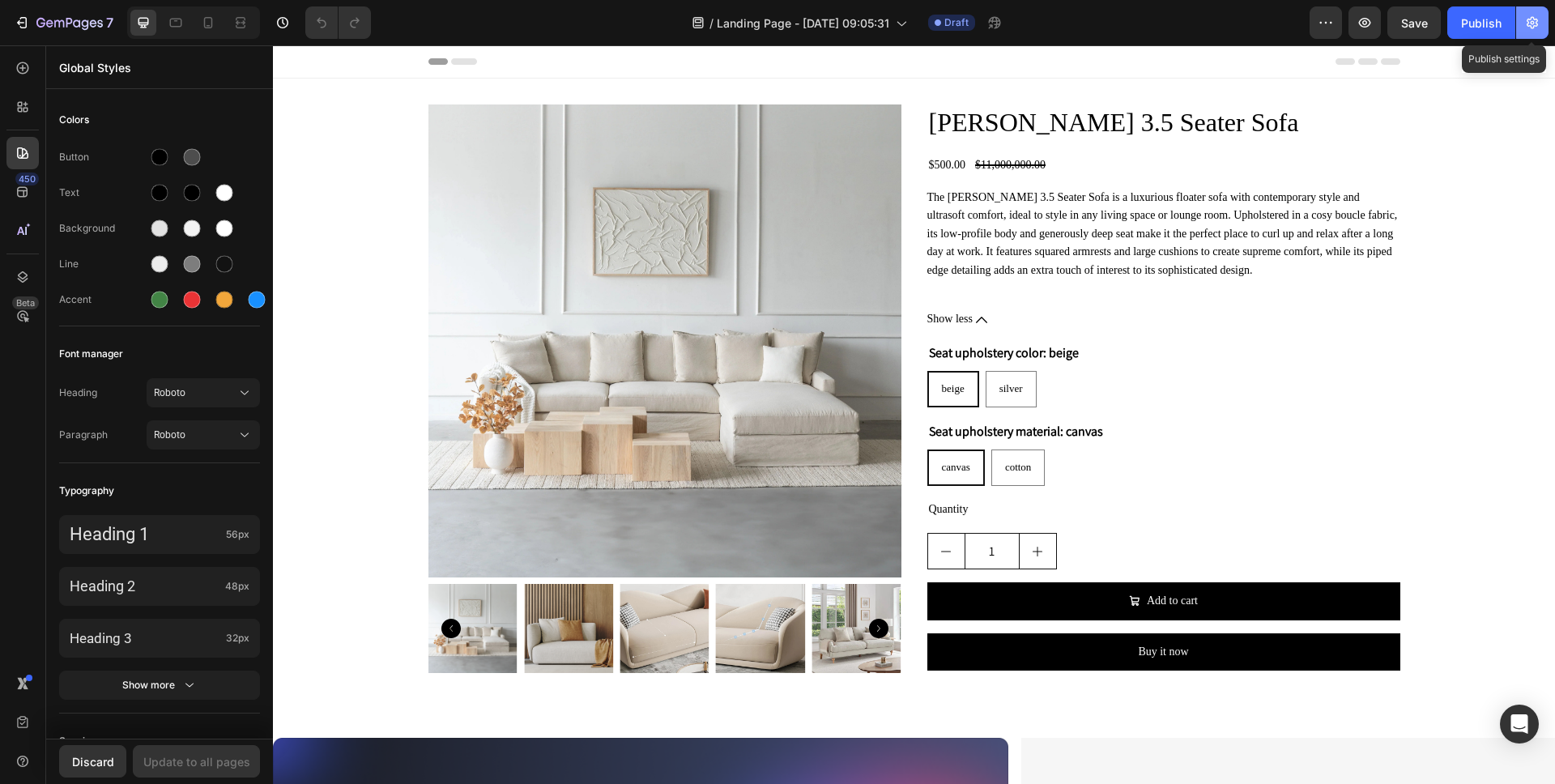
click at [1524, 23] on icon "button" at bounding box center [1532, 23] width 16 height 16
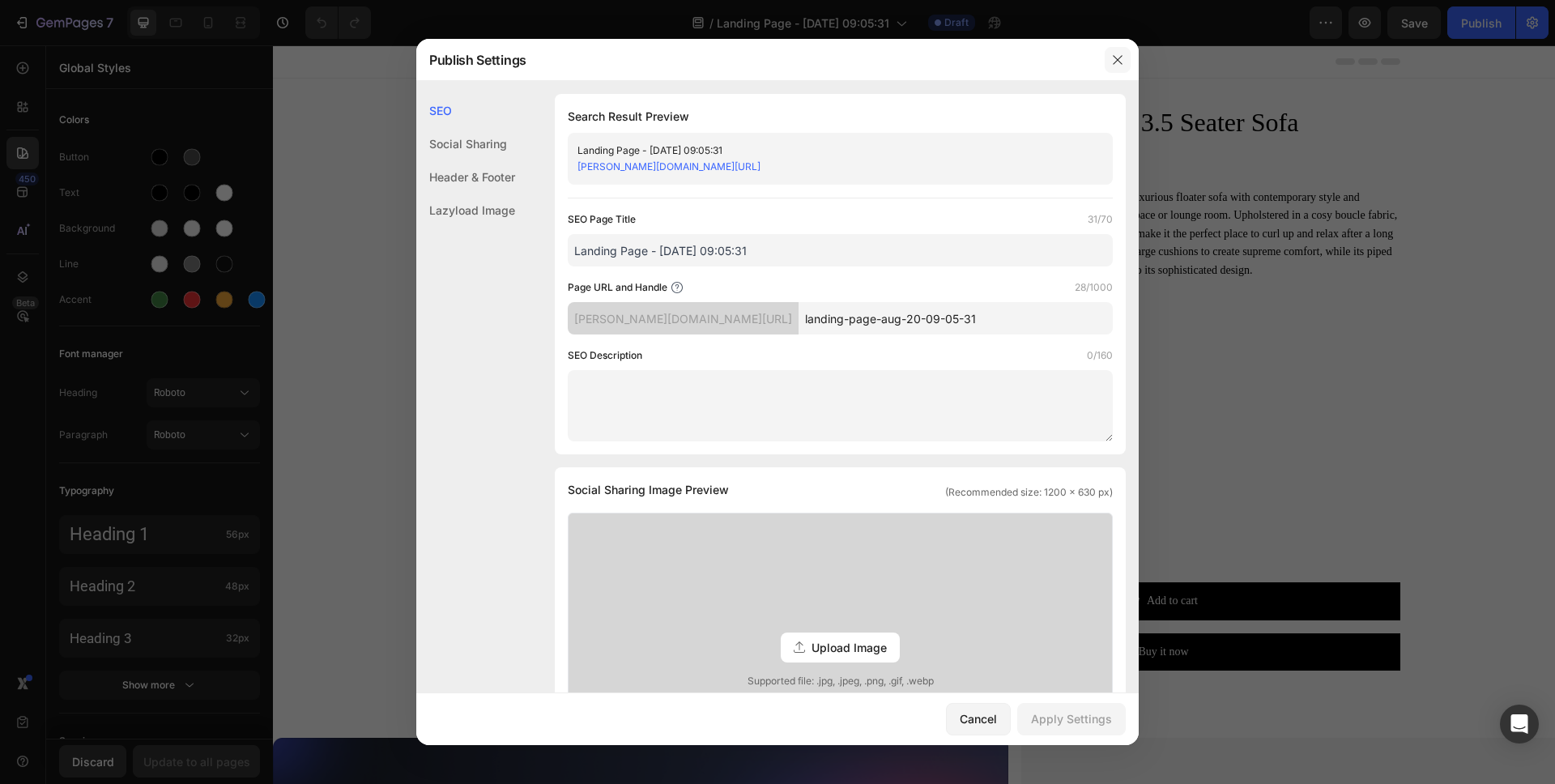
click at [1115, 68] on button "button" at bounding box center [1118, 60] width 26 height 26
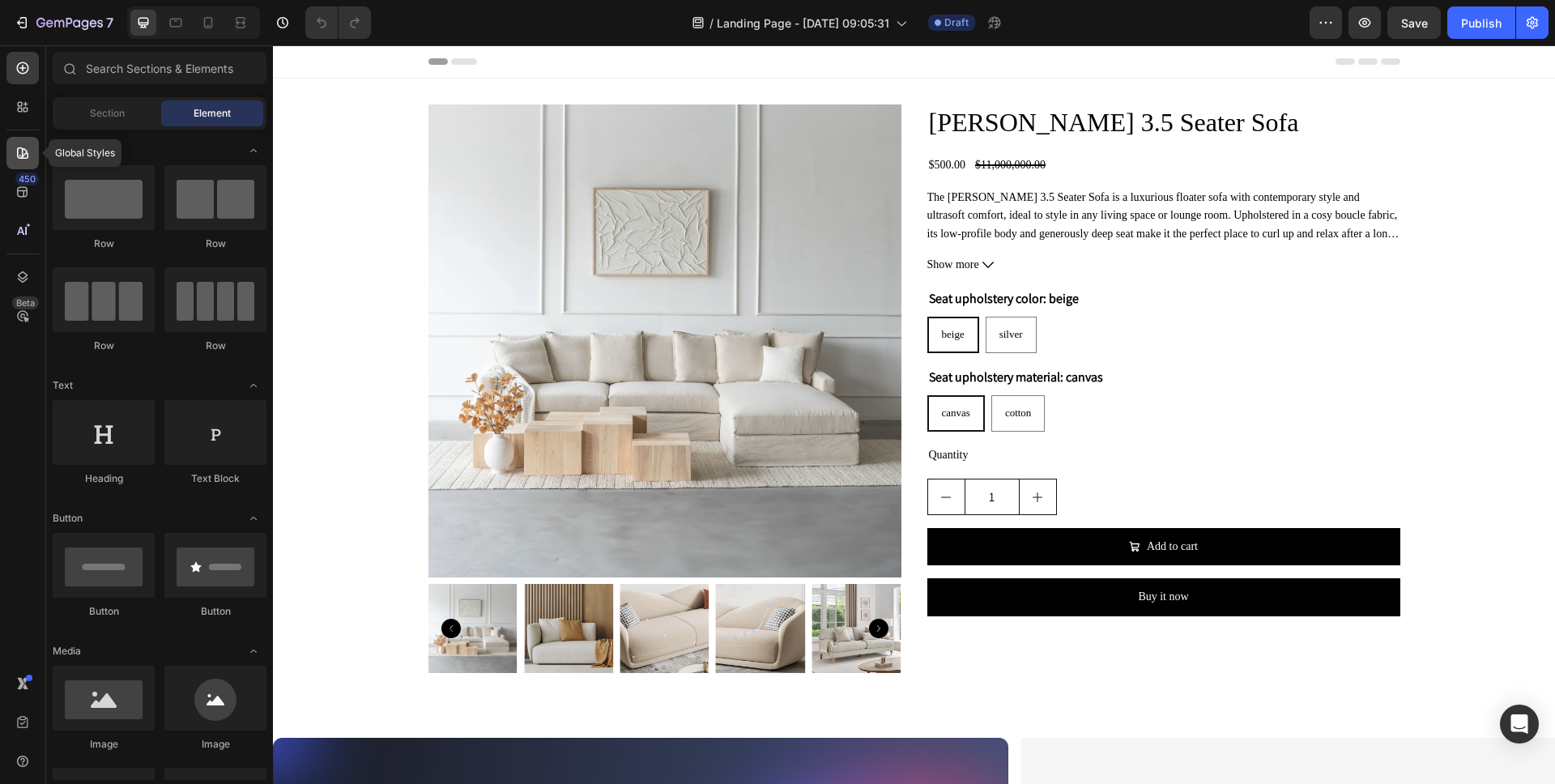
click at [19, 158] on icon at bounding box center [23, 153] width 11 height 11
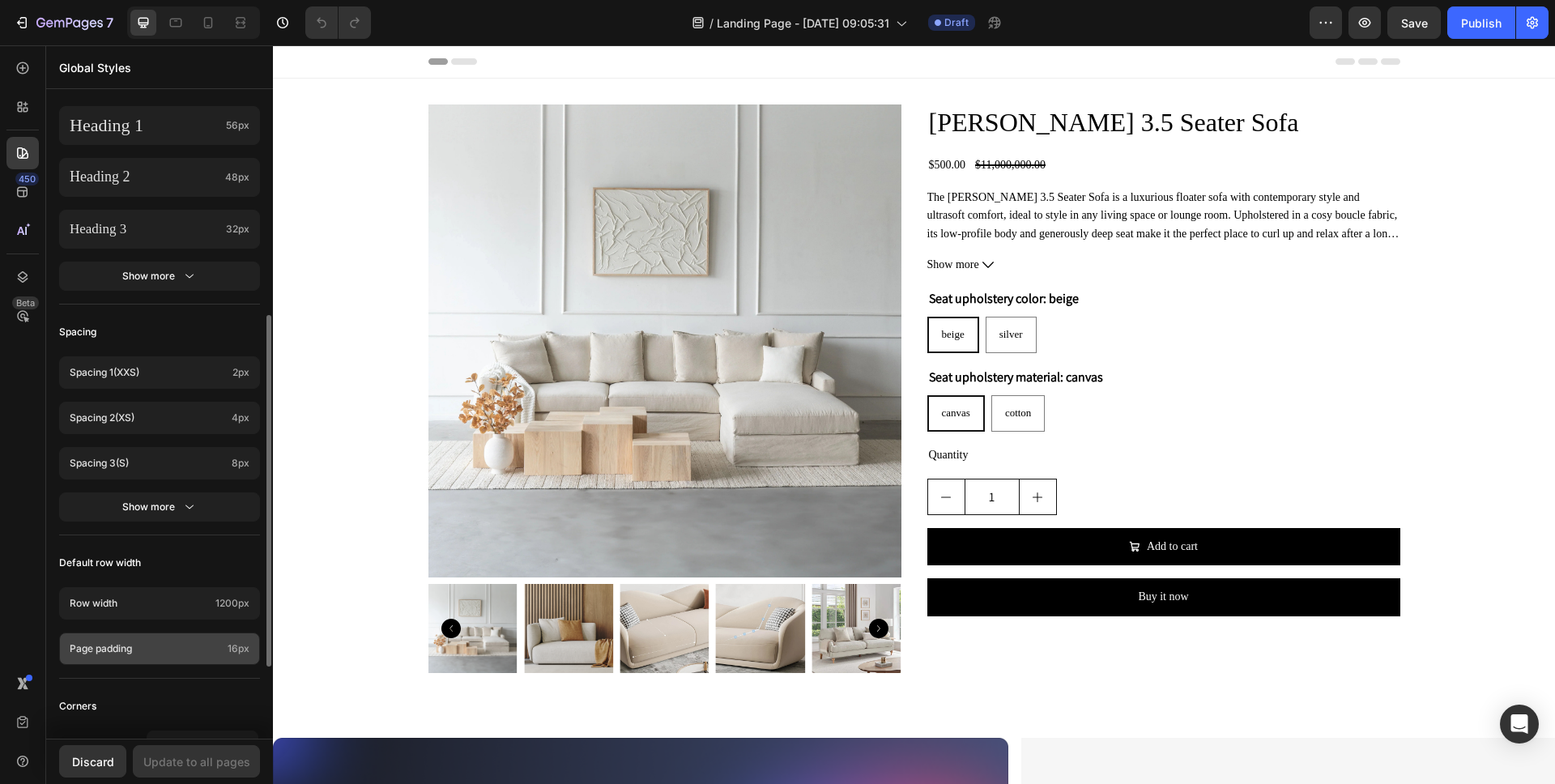
scroll to position [420, 0]
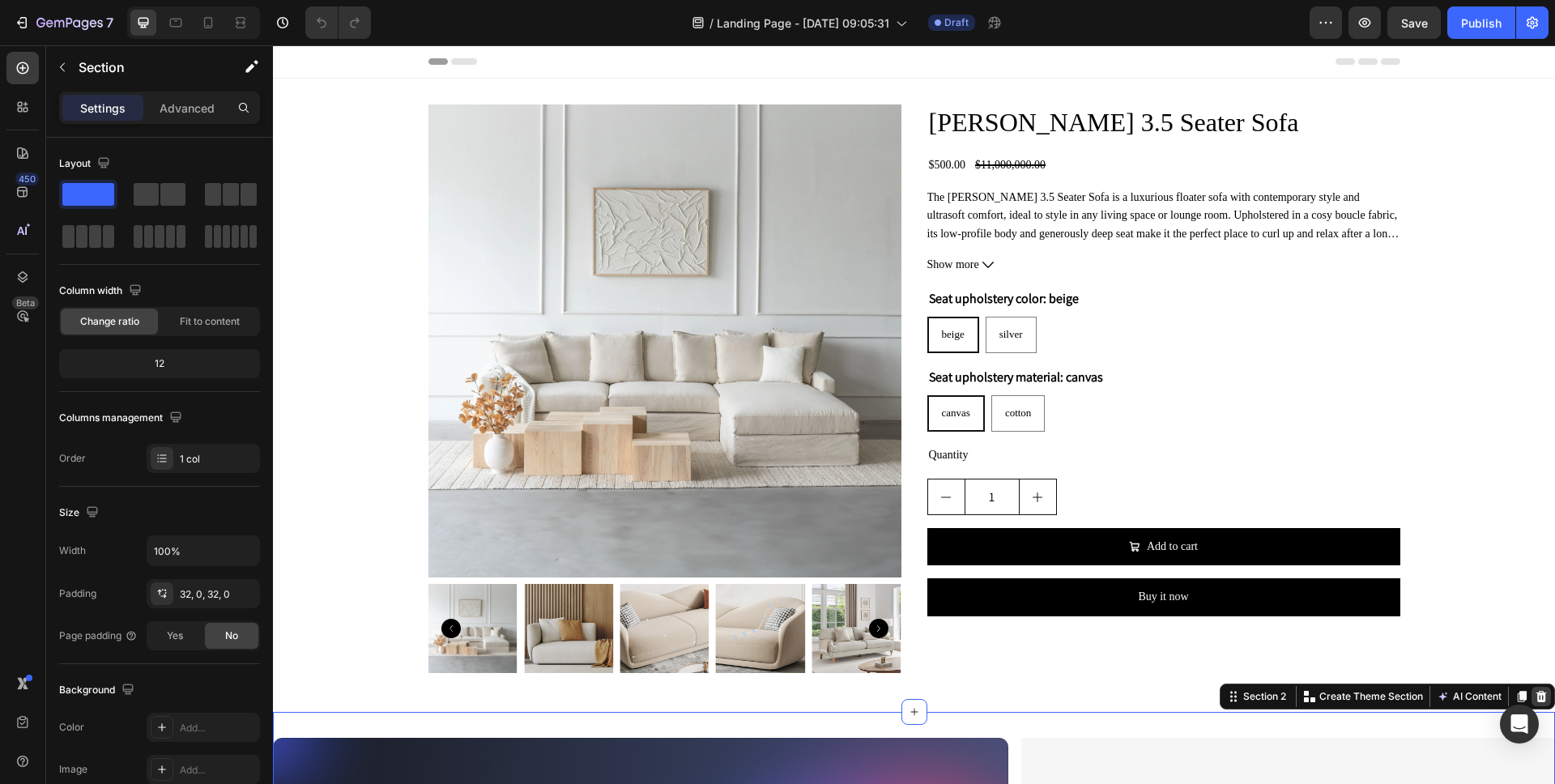
click at [1543, 699] on icon at bounding box center [1541, 696] width 13 height 13
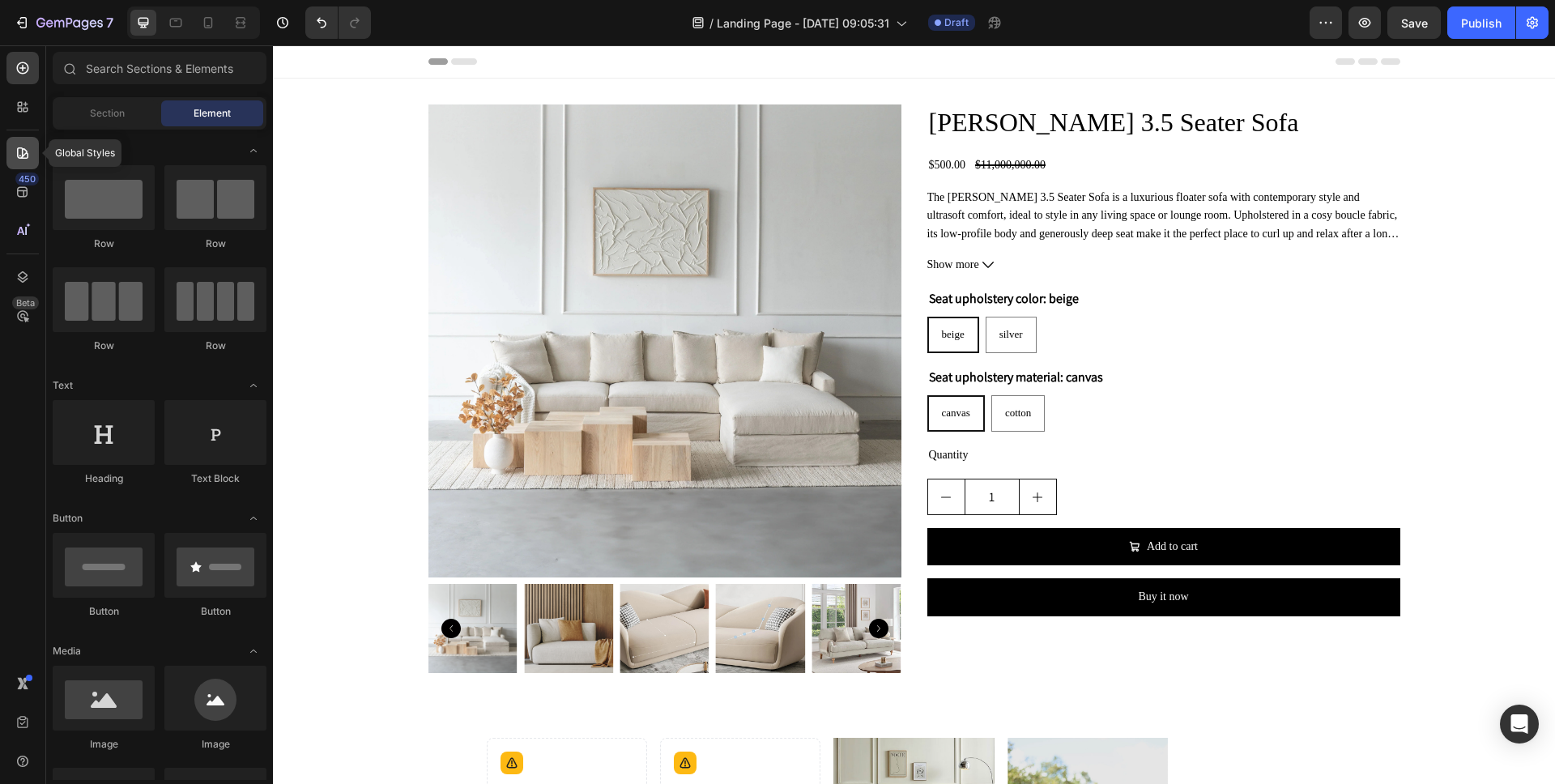
click at [20, 149] on icon at bounding box center [23, 153] width 16 height 16
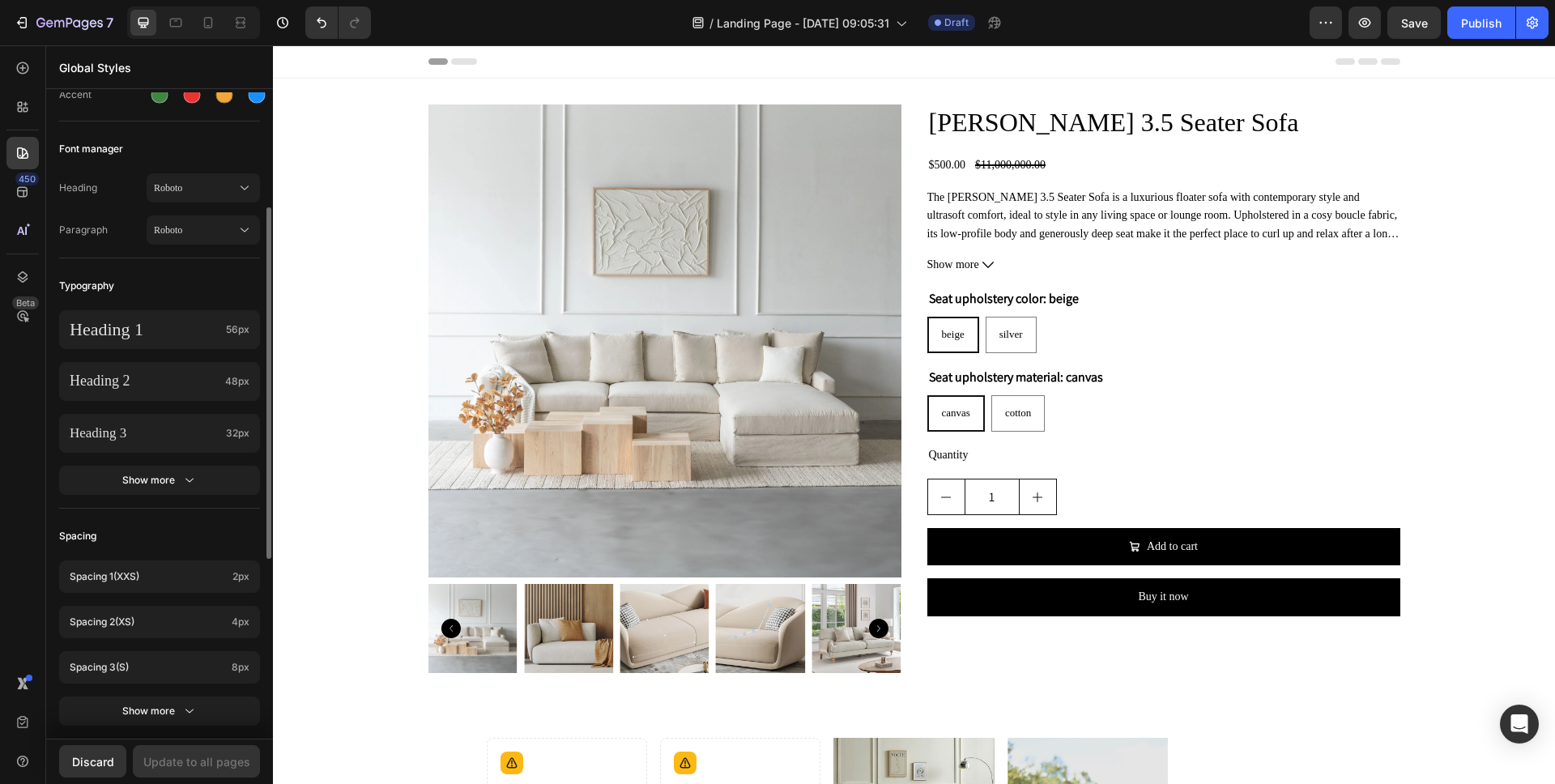
scroll to position [211, 0]
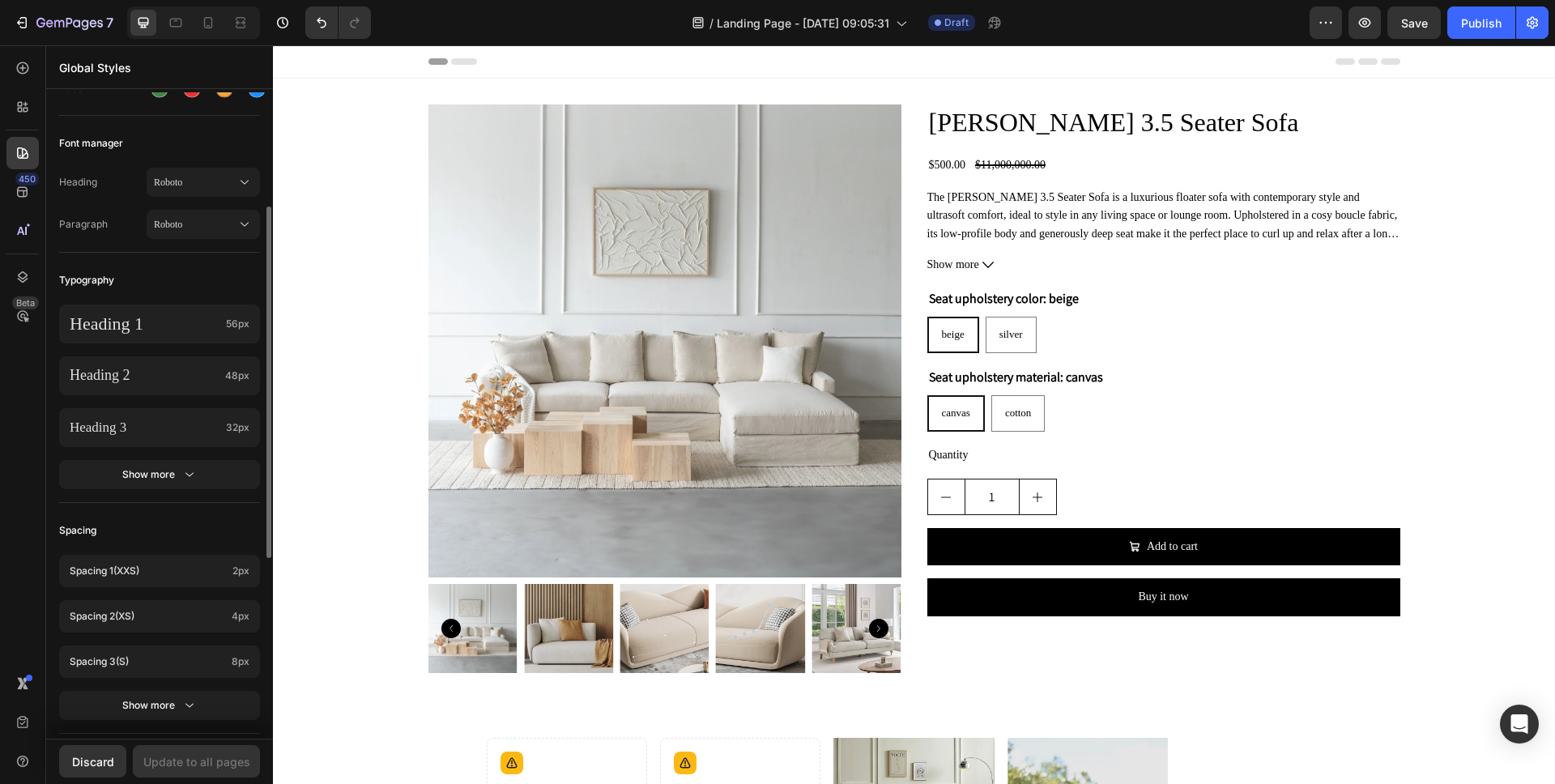
click at [181, 476] on icon "button" at bounding box center [189, 474] width 16 height 16
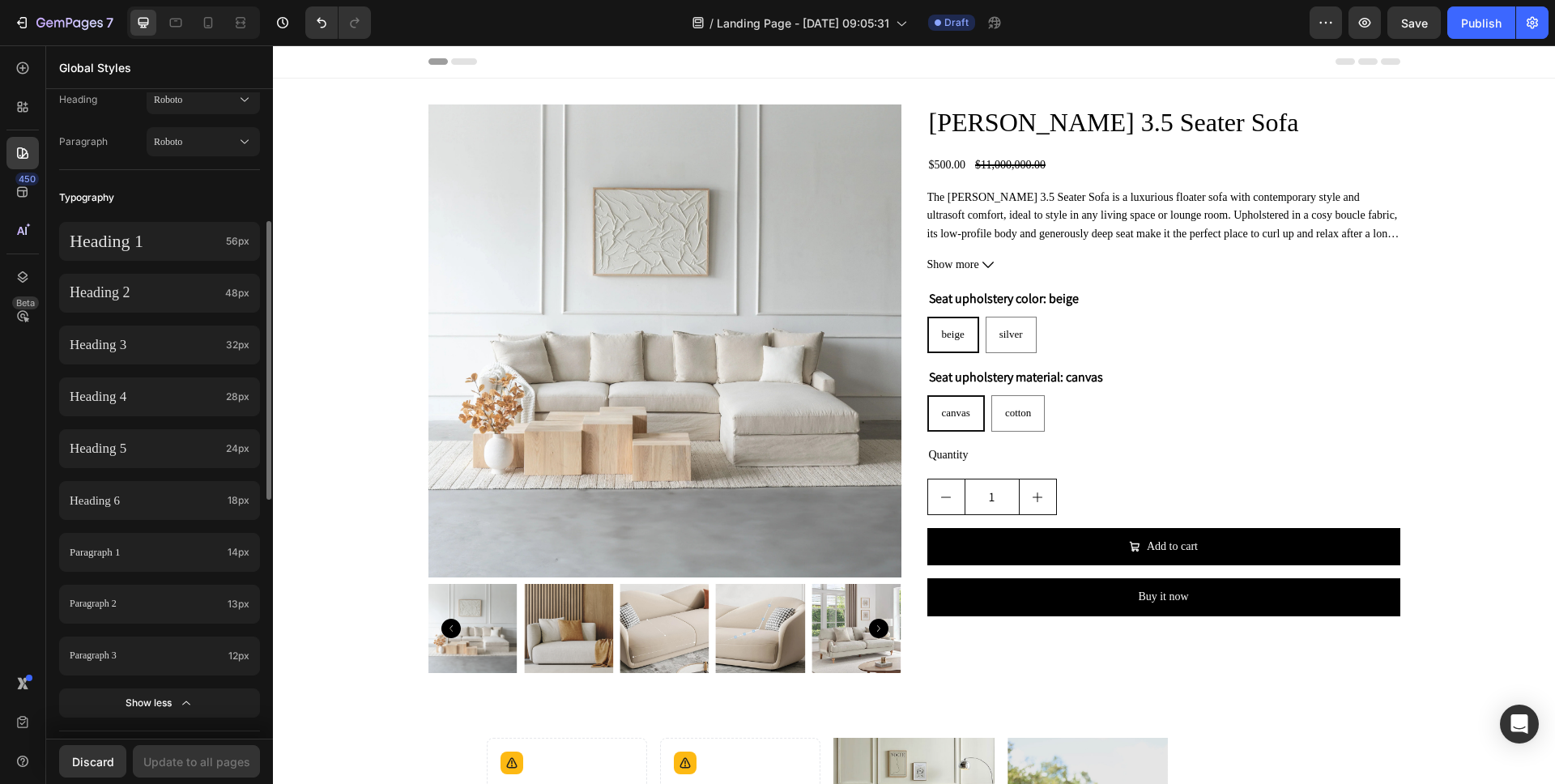
scroll to position [295, 0]
click at [144, 181] on div "Typography" at bounding box center [160, 196] width 201 height 29
click at [143, 233] on p "Heading 1" at bounding box center [144, 239] width 150 height 21
click at [203, 203] on div "Typography" at bounding box center [160, 196] width 201 height 29
click at [203, 270] on div "Heading 1 56px Heading 2 48px Heading 3 32px Heading 4 28px Heading 5 24px Head…" at bounding box center [160, 470] width 201 height 519
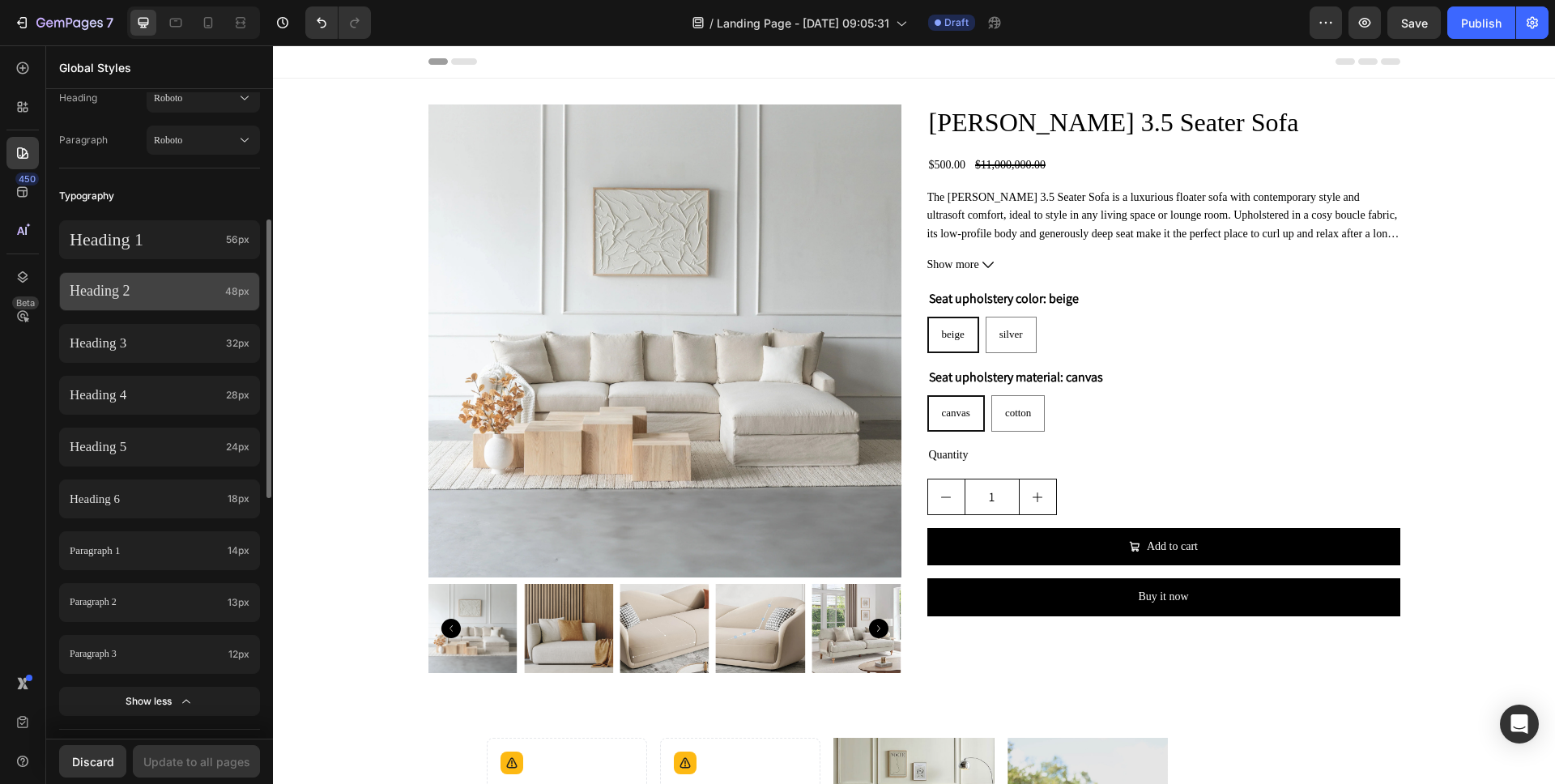
click at [203, 291] on p "Heading 2" at bounding box center [144, 291] width 149 height 18
click at [197, 198] on div "Typography" at bounding box center [160, 196] width 201 height 29
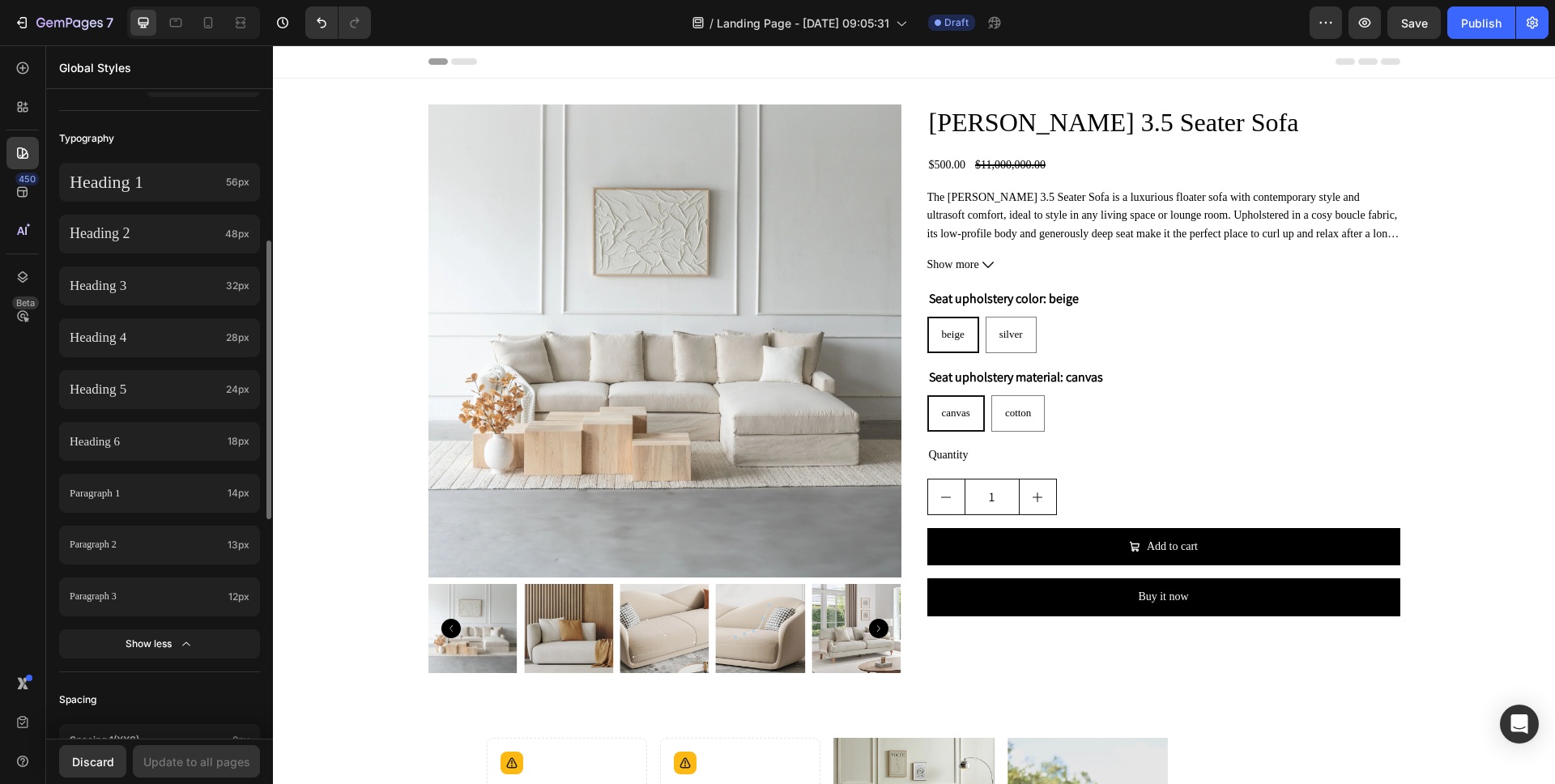
scroll to position [356, 0]
click at [228, 180] on span "56px" at bounding box center [238, 179] width 23 height 15
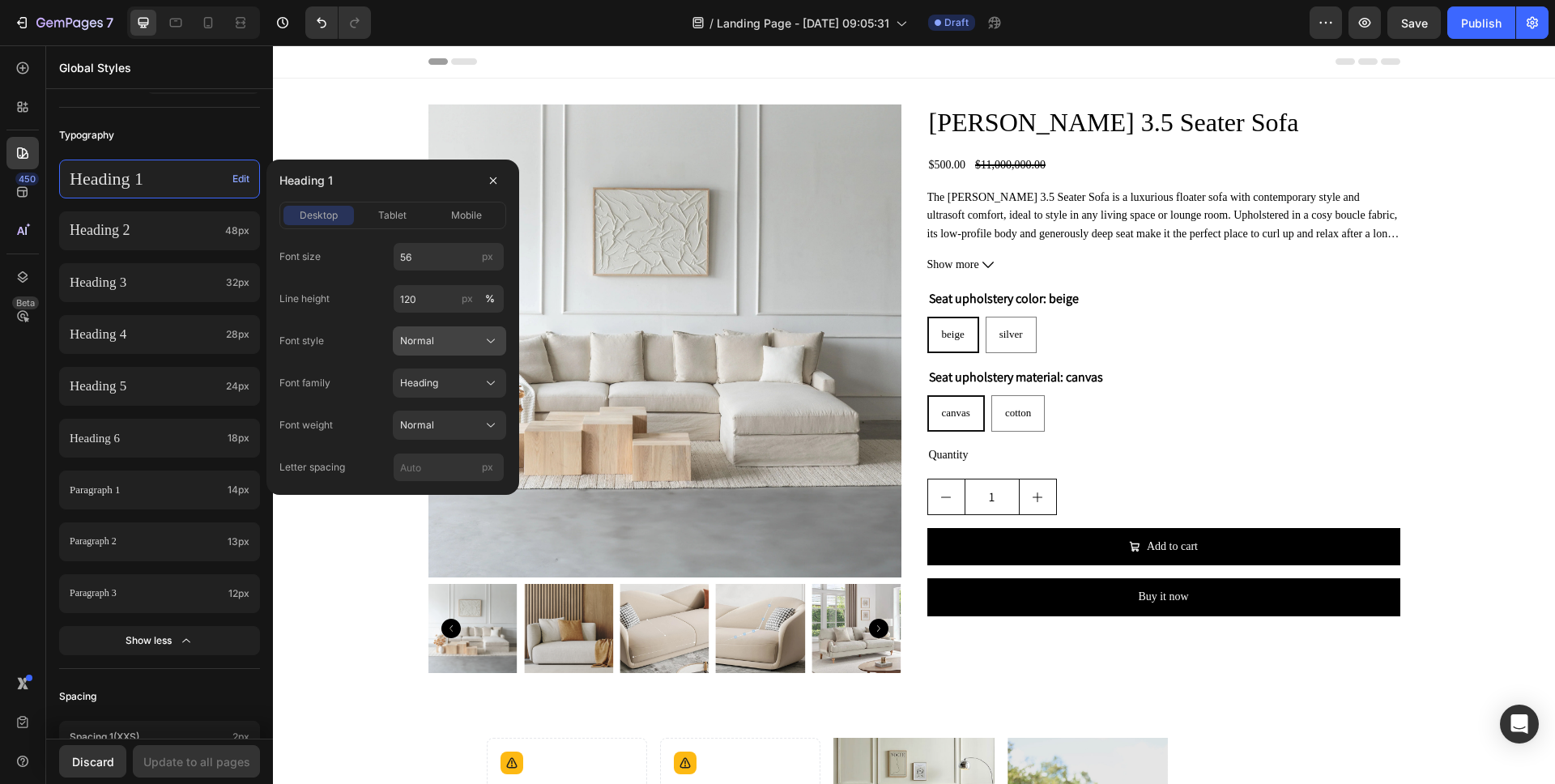
click at [413, 342] on span "Normal" at bounding box center [416, 341] width 34 height 15
click at [362, 335] on div "Font style Normal Normal Italic" at bounding box center [392, 341] width 226 height 29
click at [402, 376] on span "Heading" at bounding box center [419, 382] width 38 height 15
click at [362, 334] on div "Font style Normal" at bounding box center [392, 341] width 226 height 29
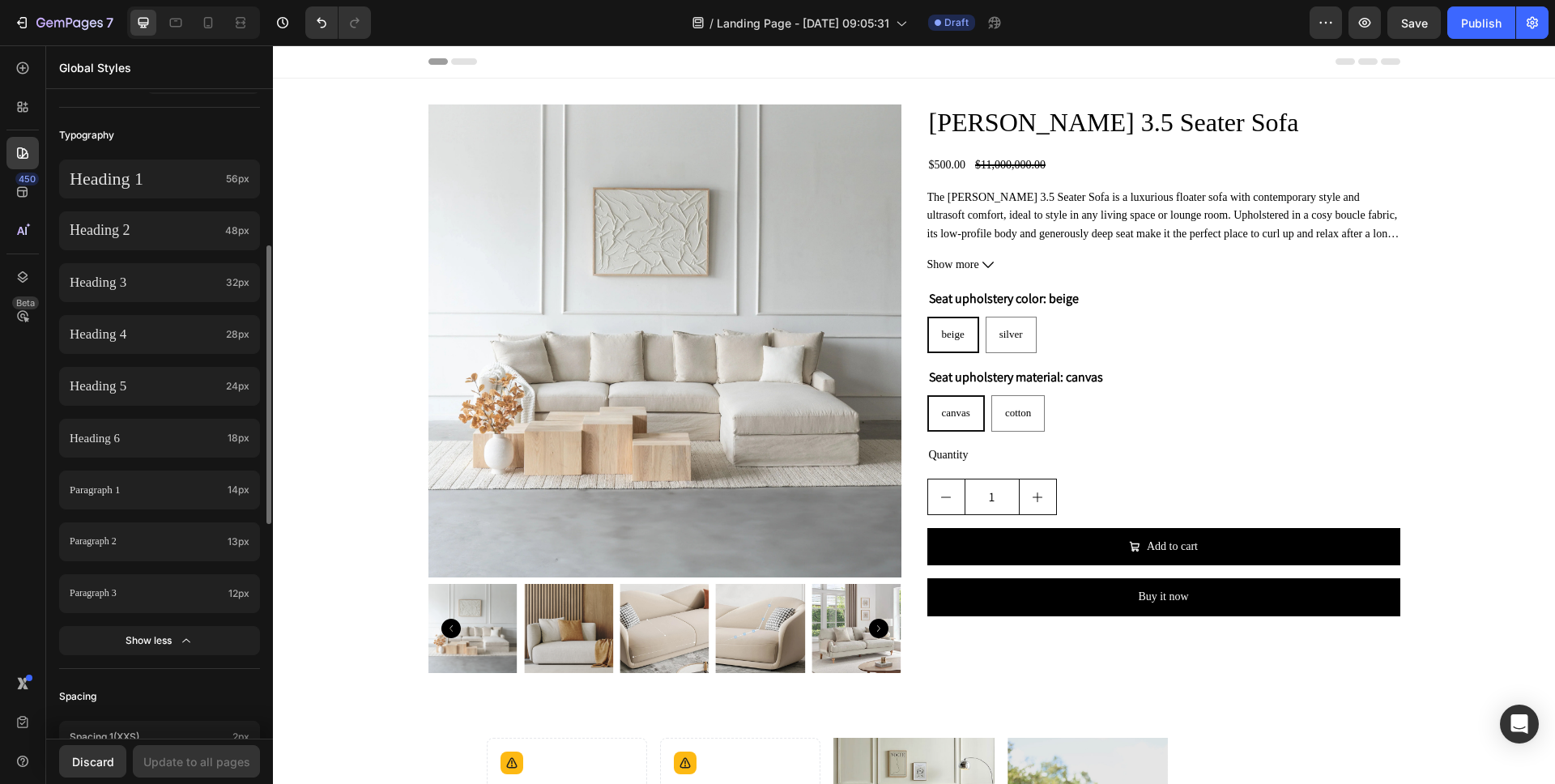
click at [212, 668] on div "Typography Heading 1 56px Heading 2 48px Heading 3 32px Heading 4 28px Heading …" at bounding box center [160, 395] width 201 height 548
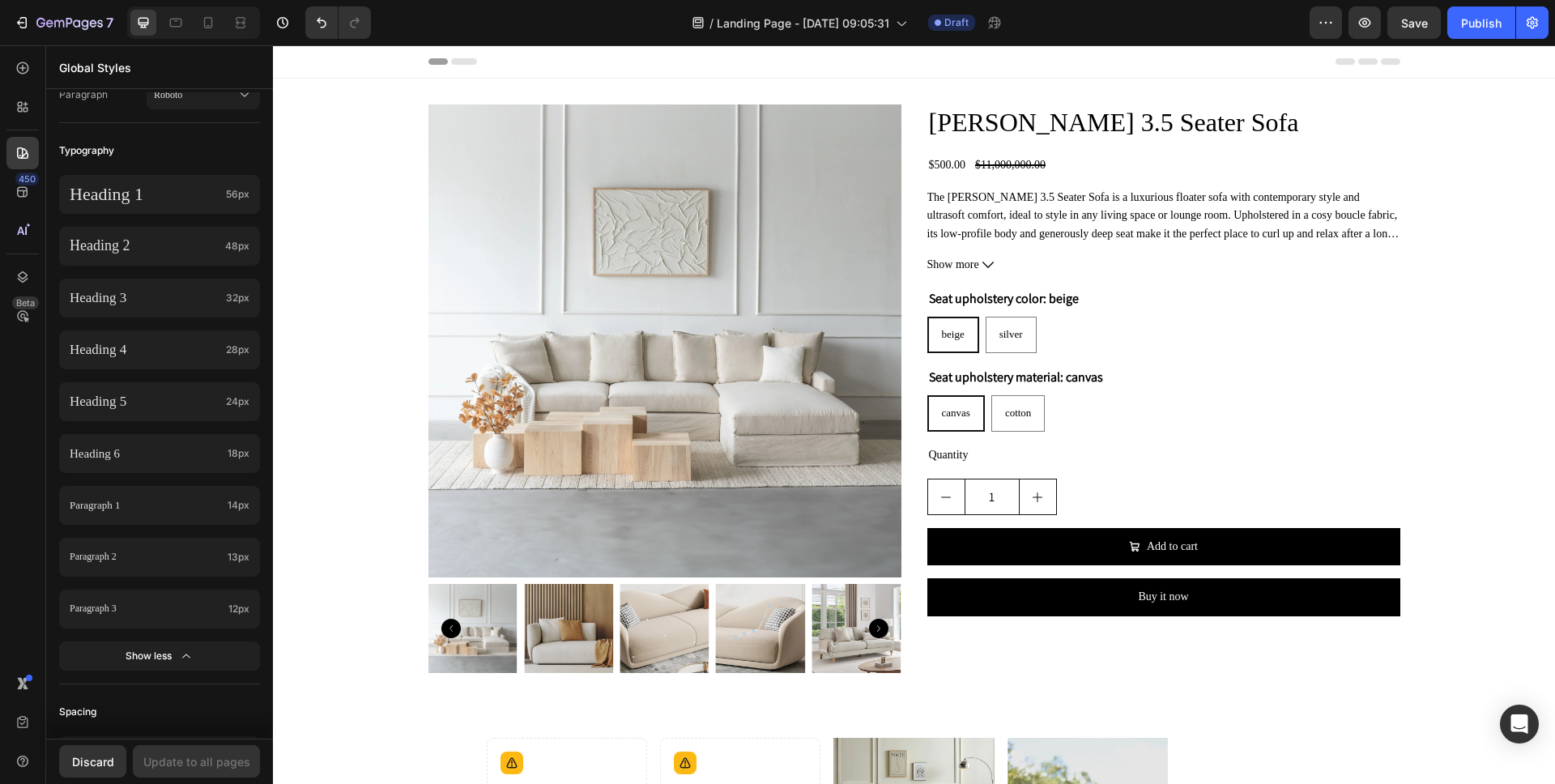
scroll to position [340, 0]
click at [69, 10] on button "7" at bounding box center [63, 22] width 114 height 32
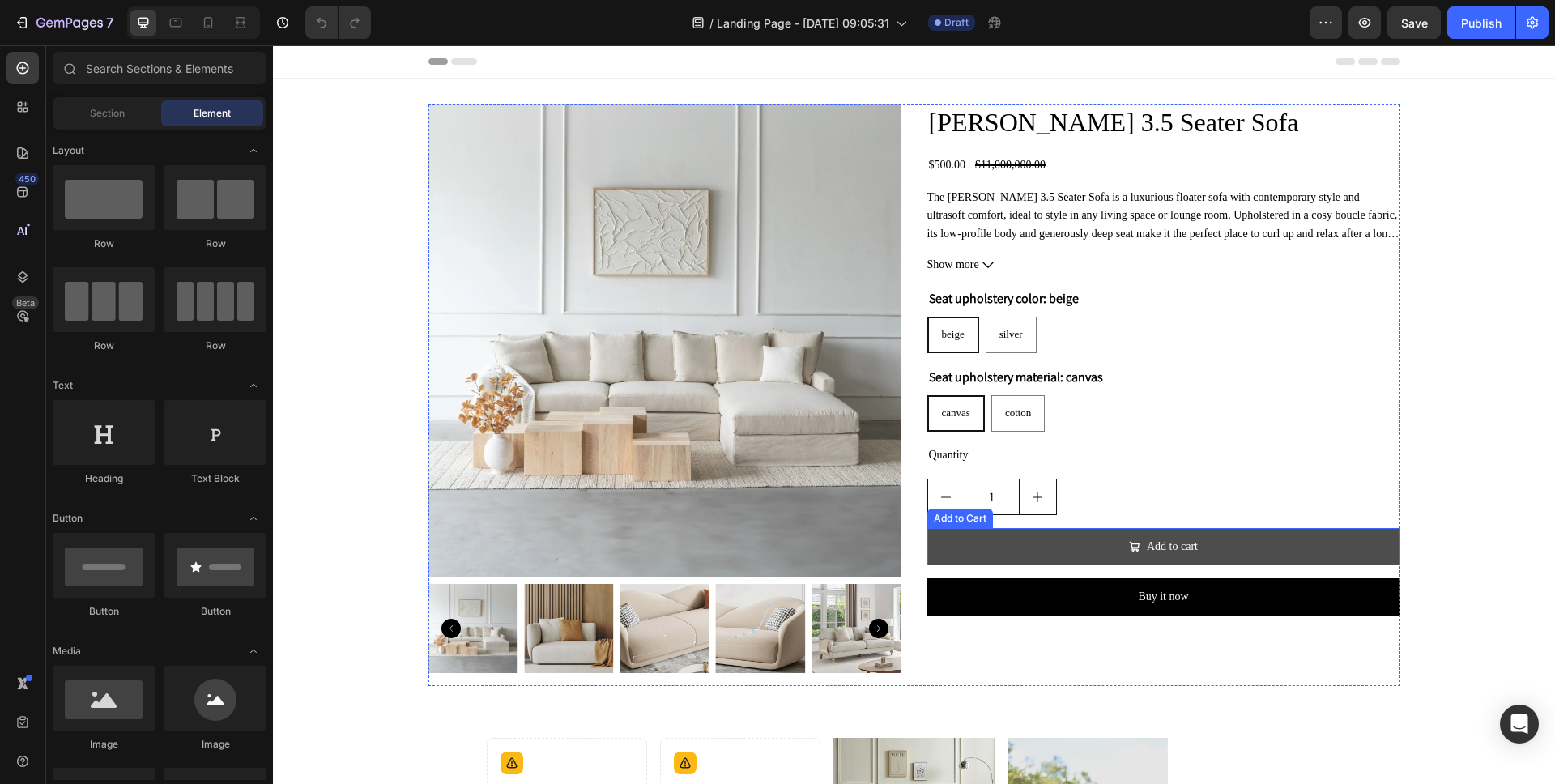
click at [1256, 540] on button "Add to cart" at bounding box center [1163, 546] width 473 height 37
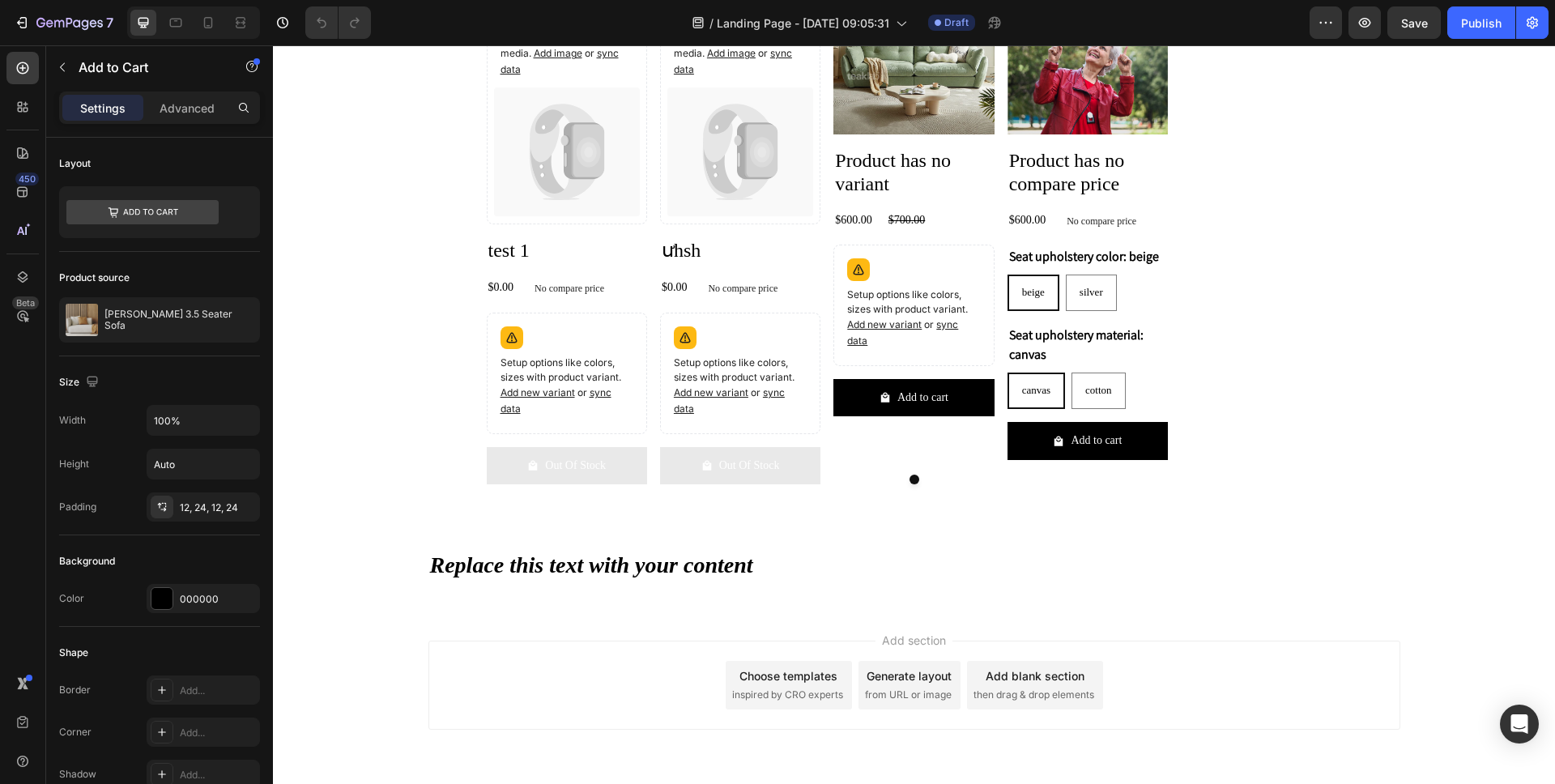
scroll to position [822, 0]
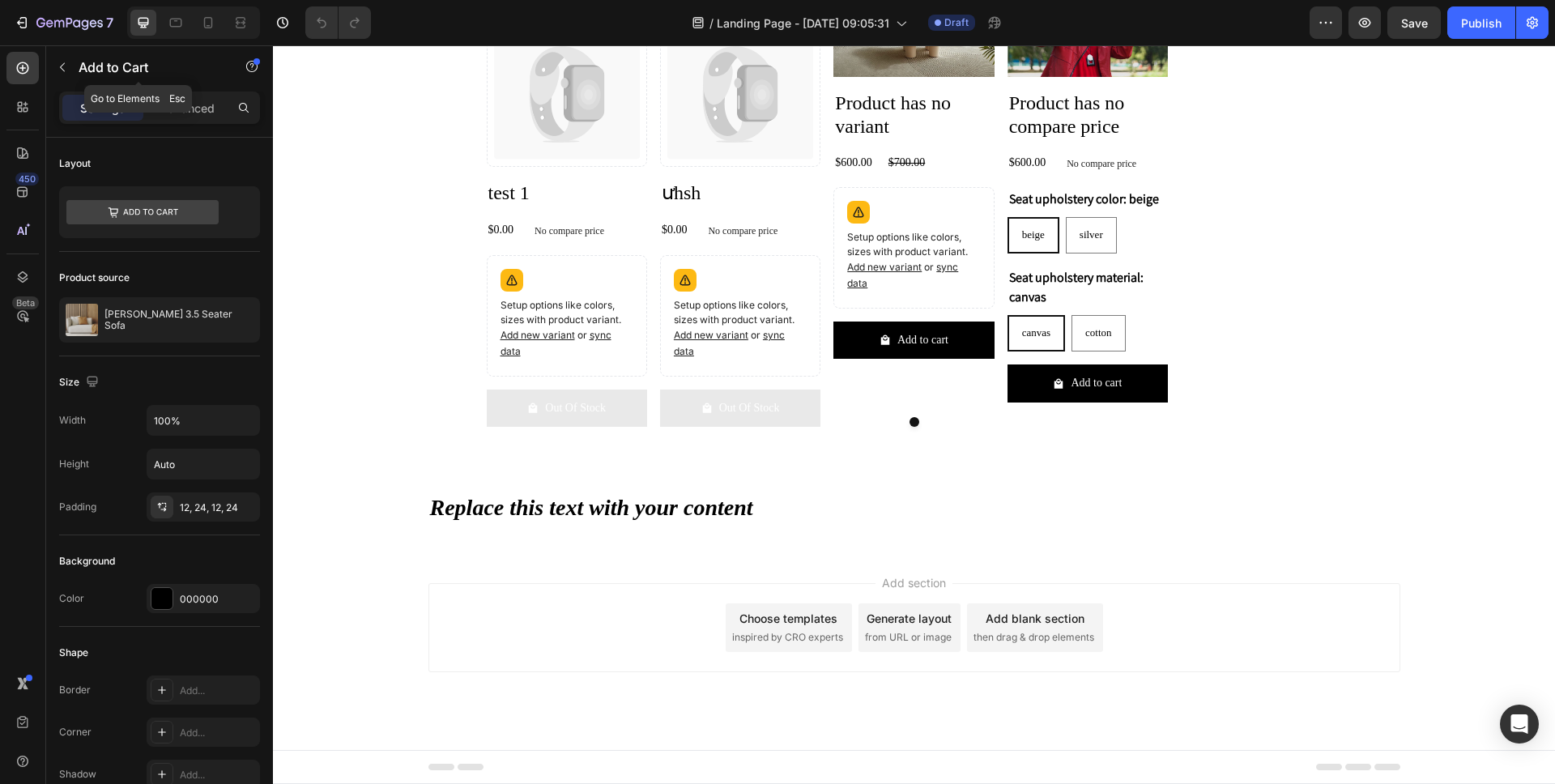
click at [73, 69] on button "button" at bounding box center [62, 68] width 26 height 26
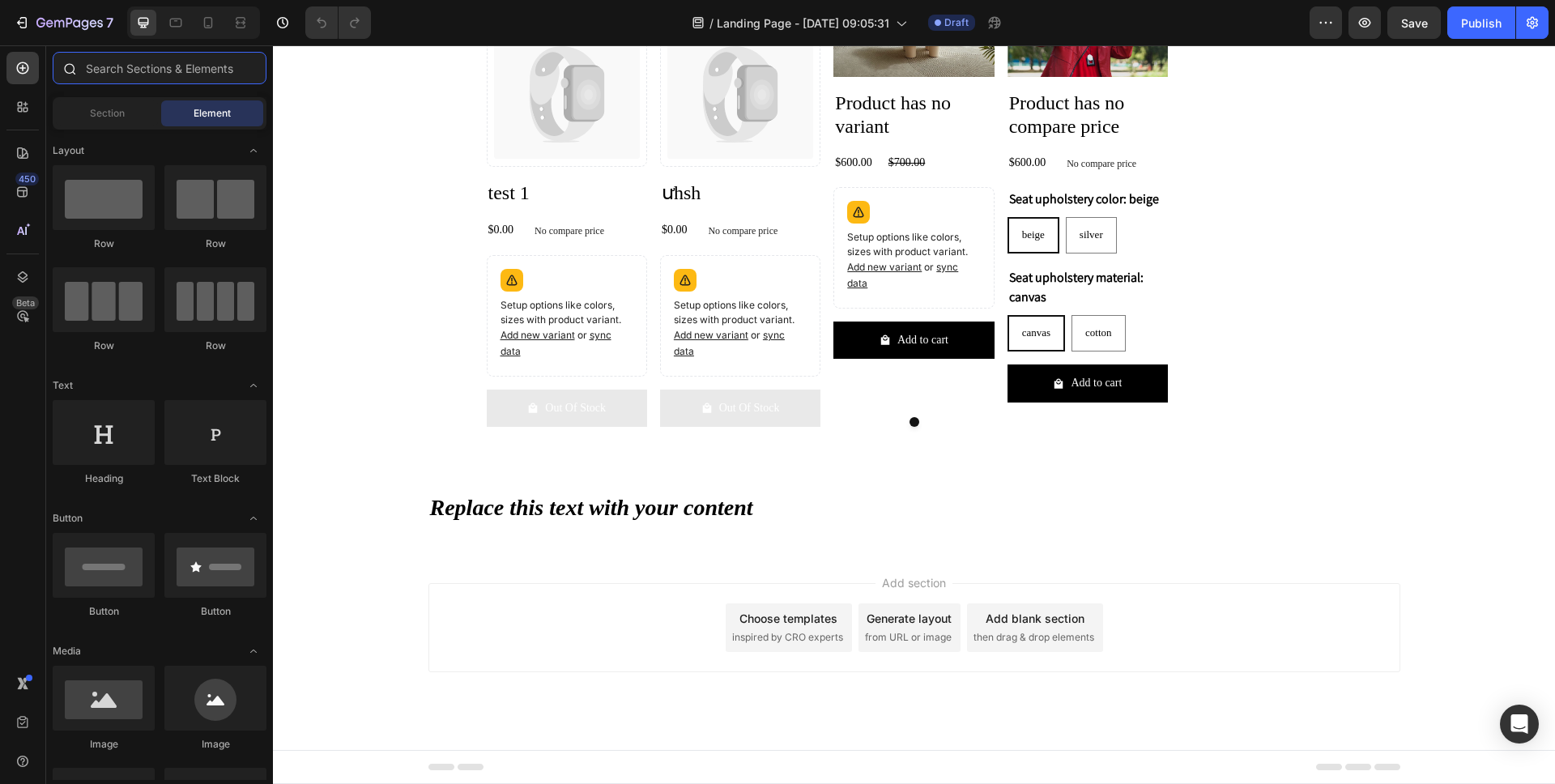
click at [163, 79] on input "text" at bounding box center [160, 68] width 214 height 32
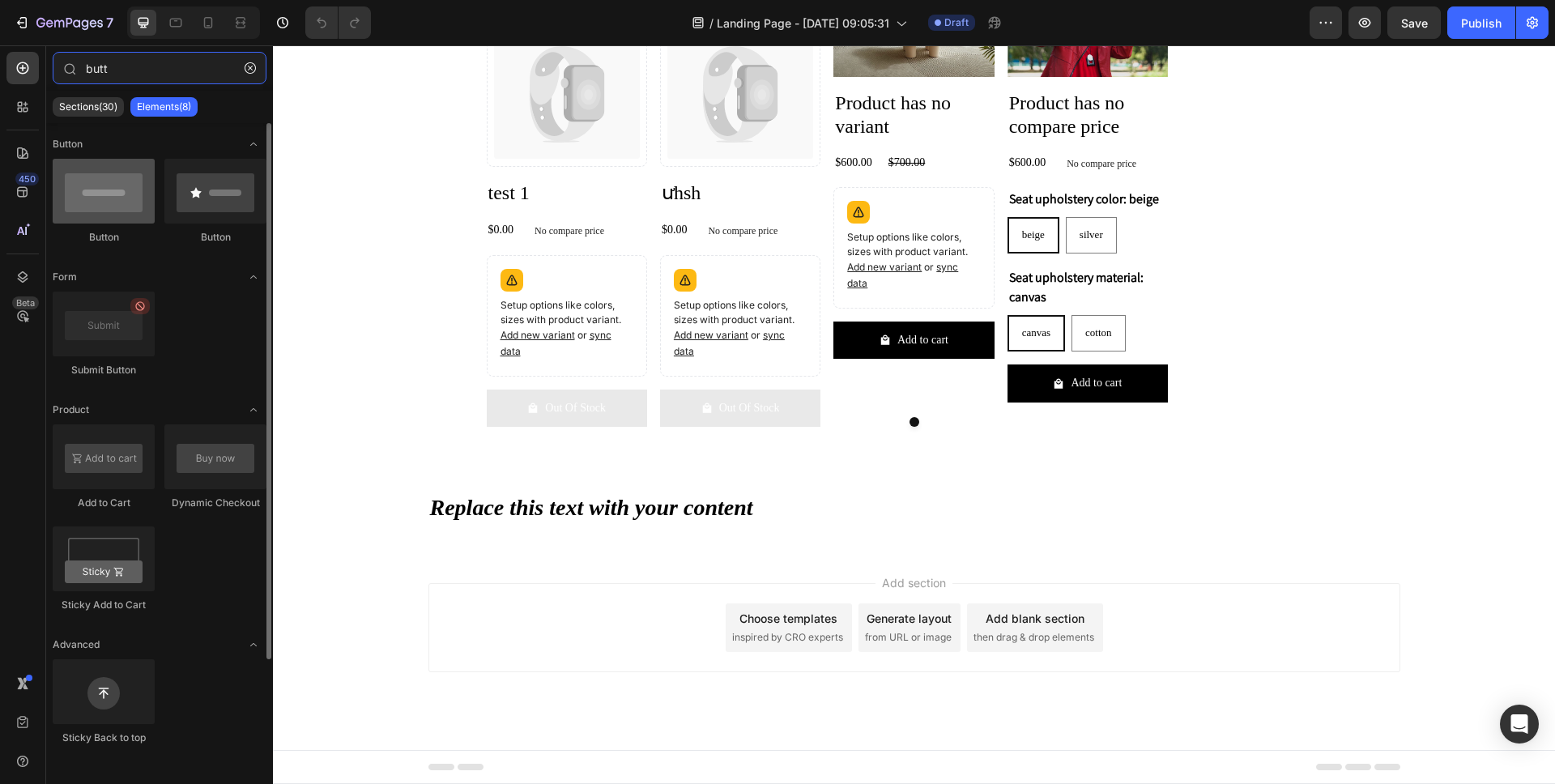
type input "butt"
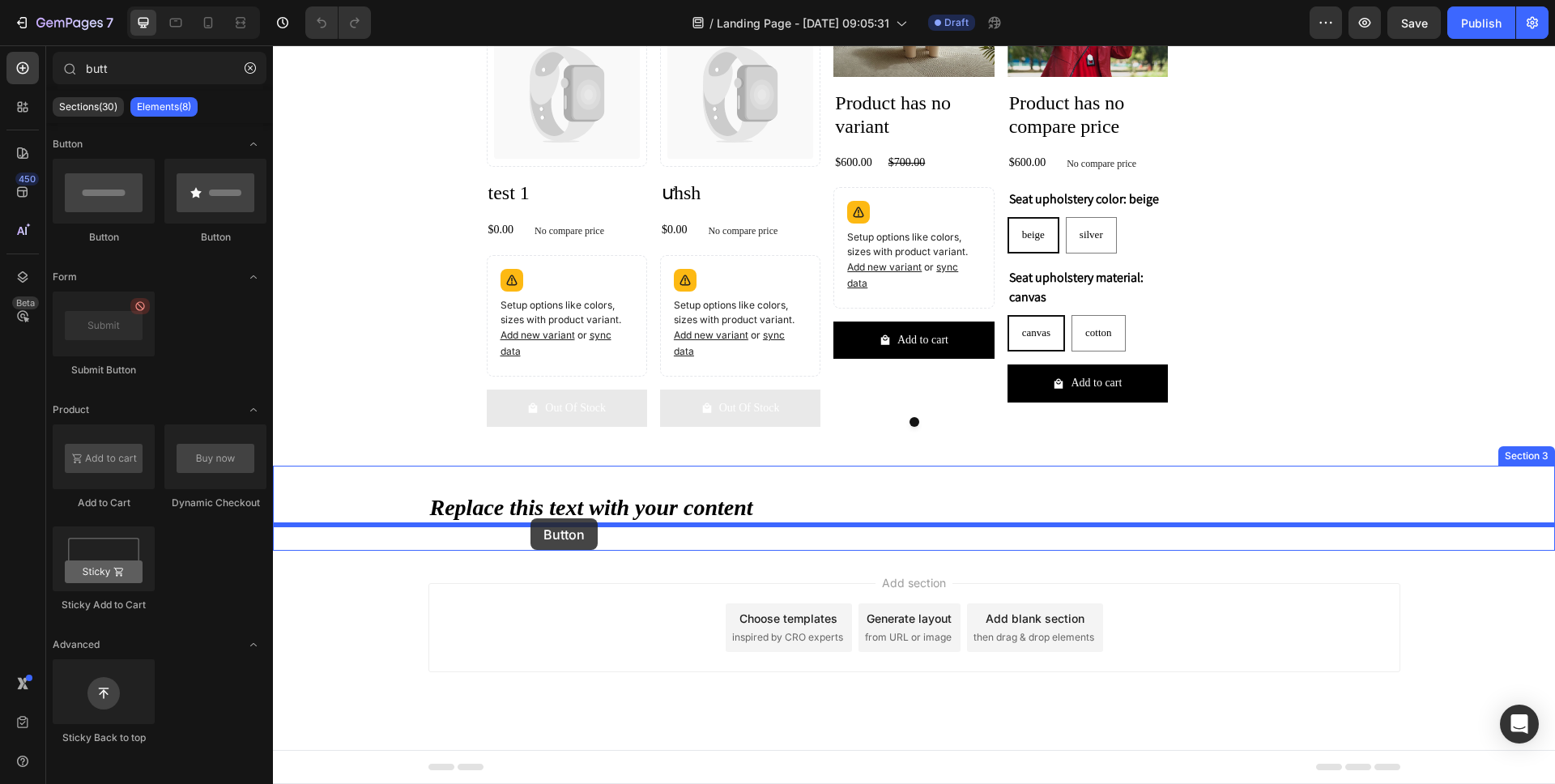
drag, startPoint x: 389, startPoint y: 223, endPoint x: 531, endPoint y: 519, distance: 328.3
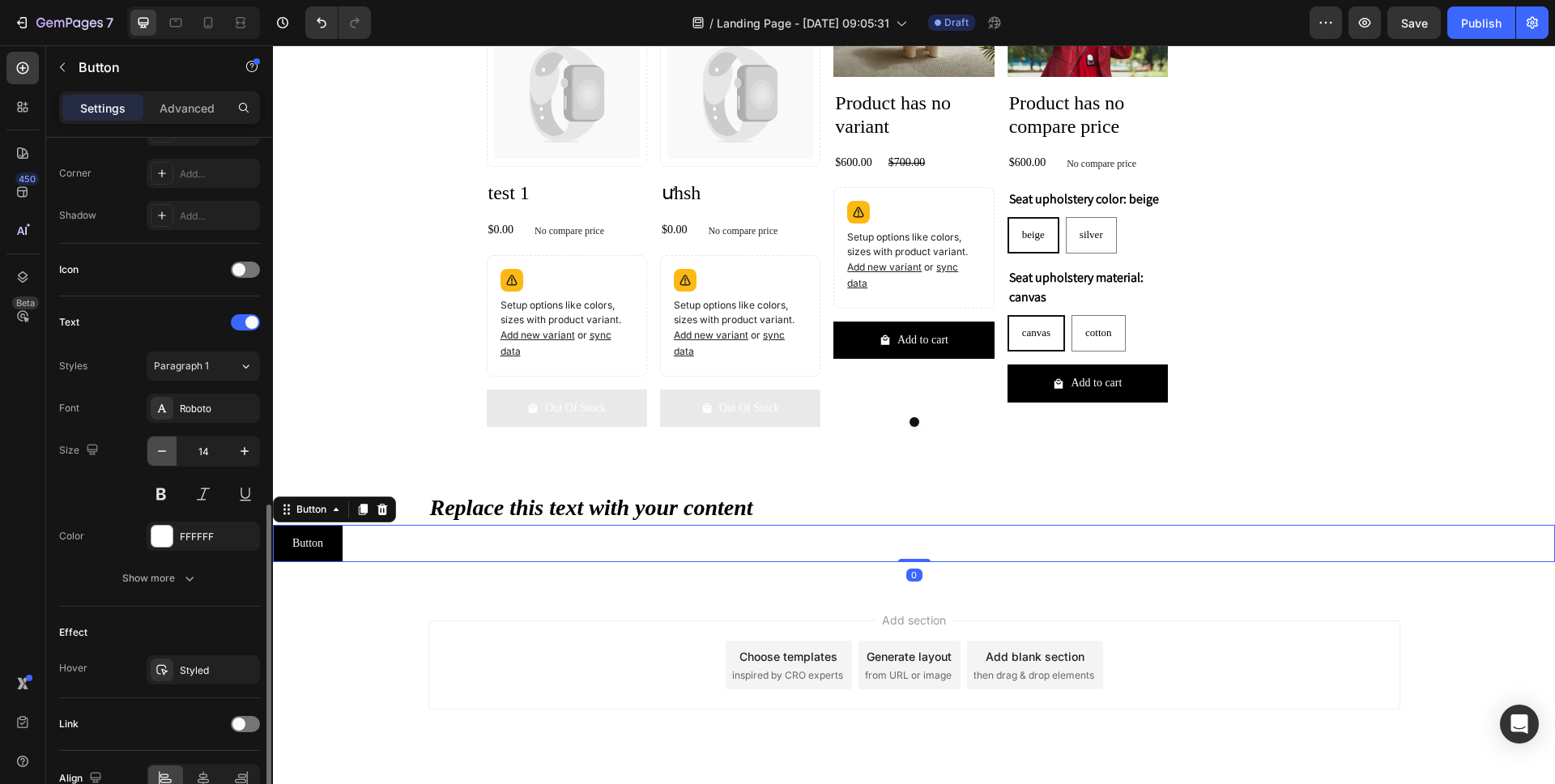
scroll to position [469, 0]
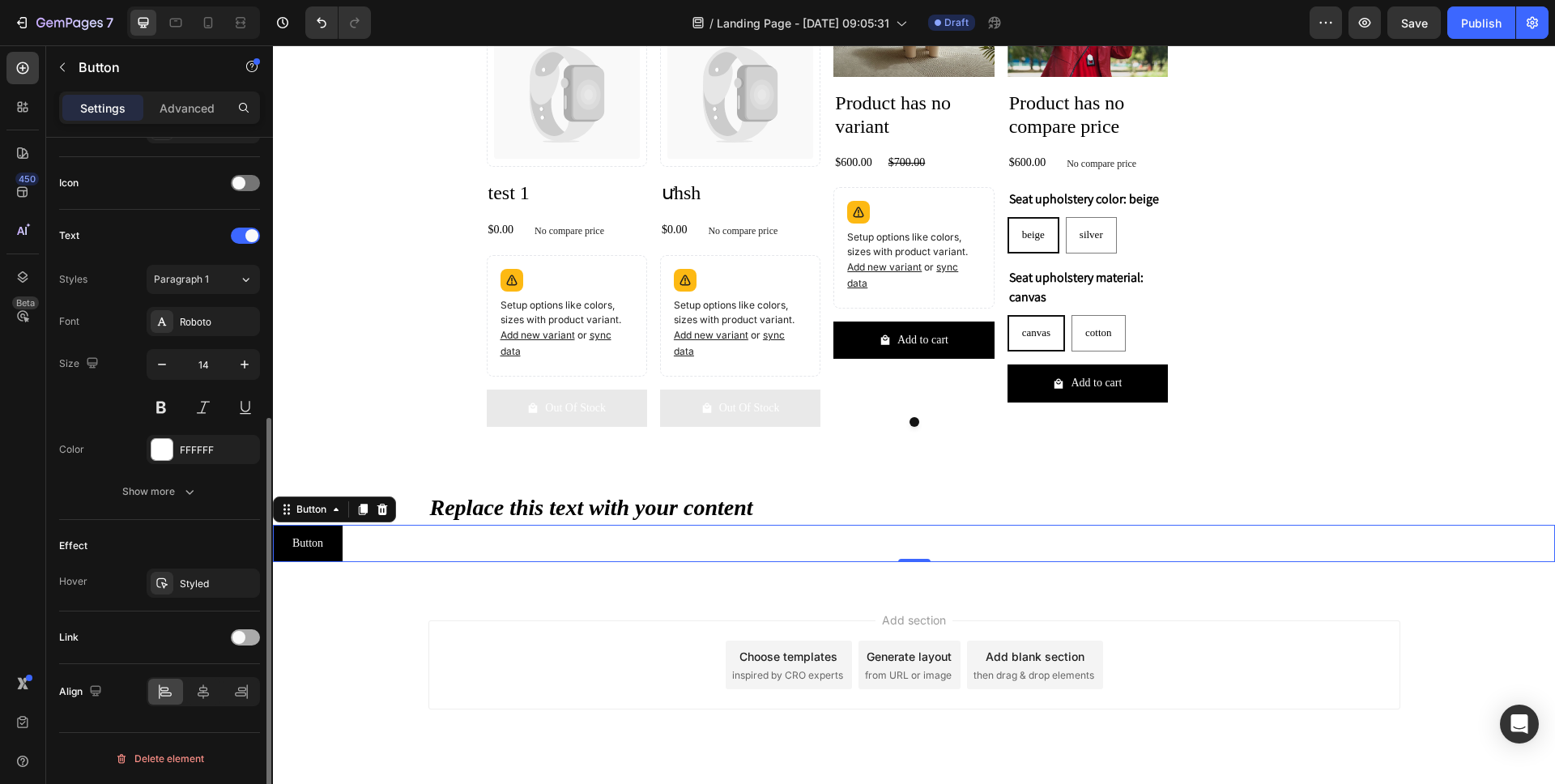
click at [232, 641] on div at bounding box center [245, 637] width 29 height 16
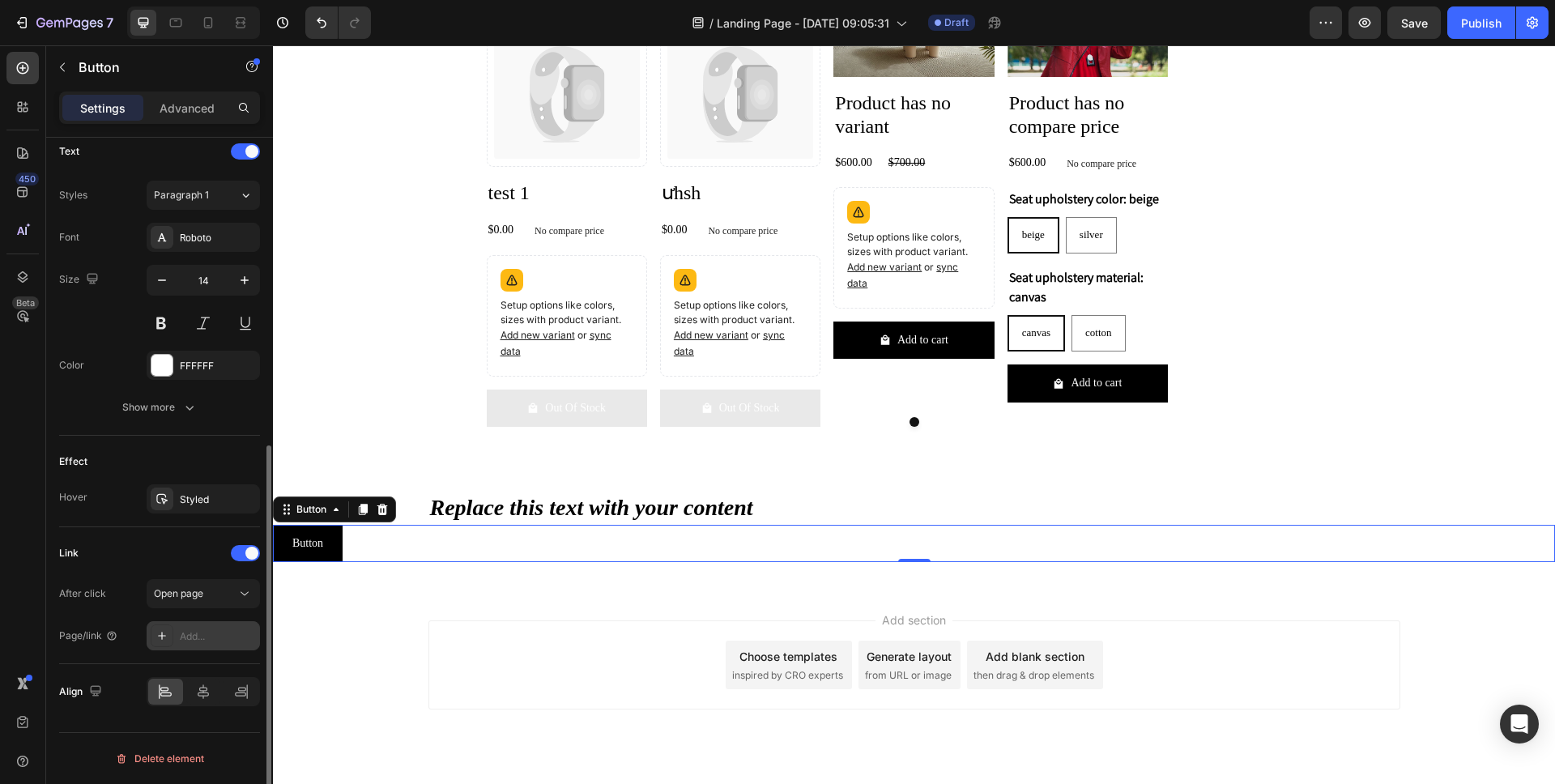
click at [213, 634] on div "Add..." at bounding box center [218, 637] width 76 height 15
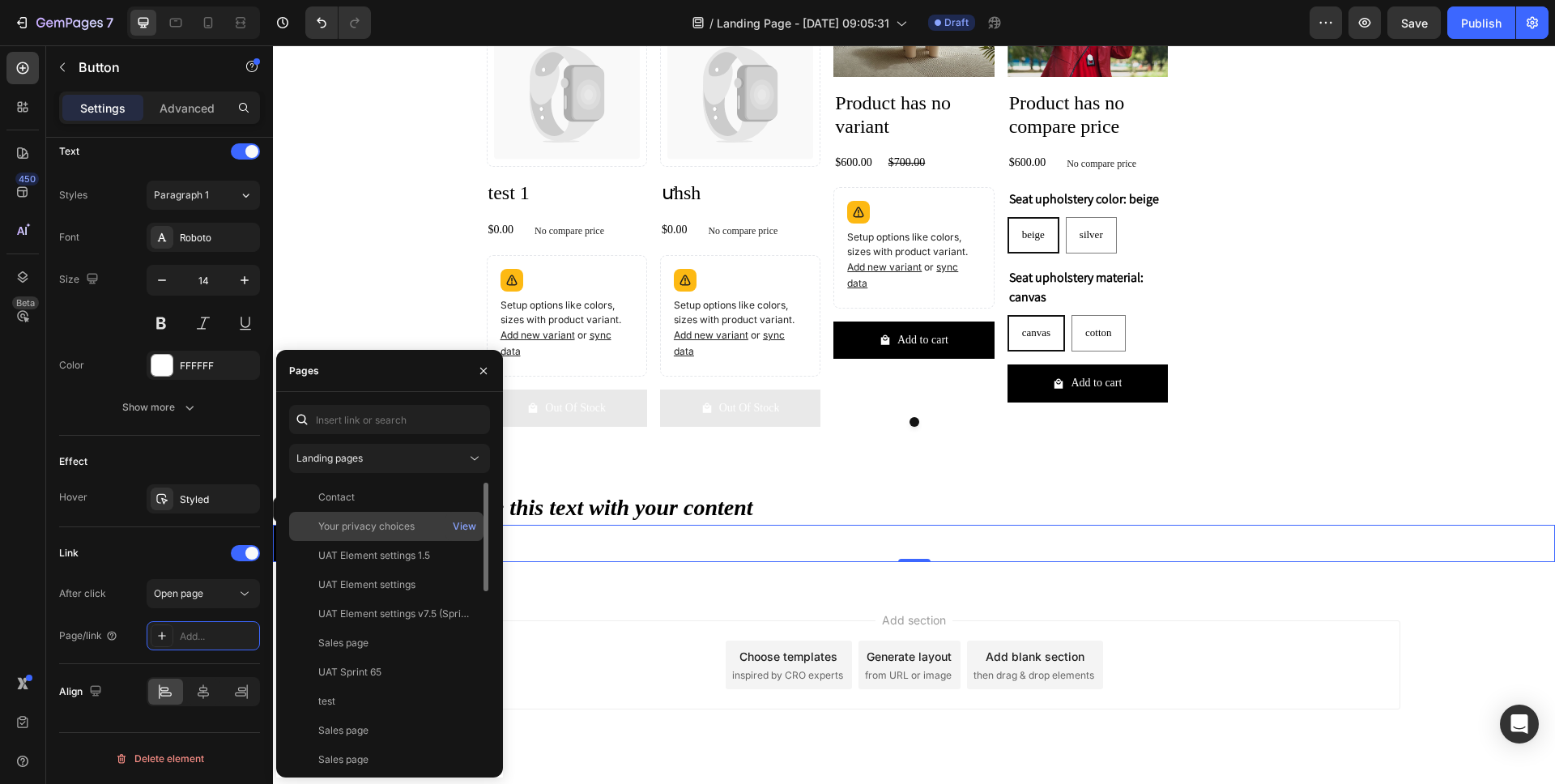
click at [382, 523] on div "Your privacy choices" at bounding box center [366, 526] width 96 height 15
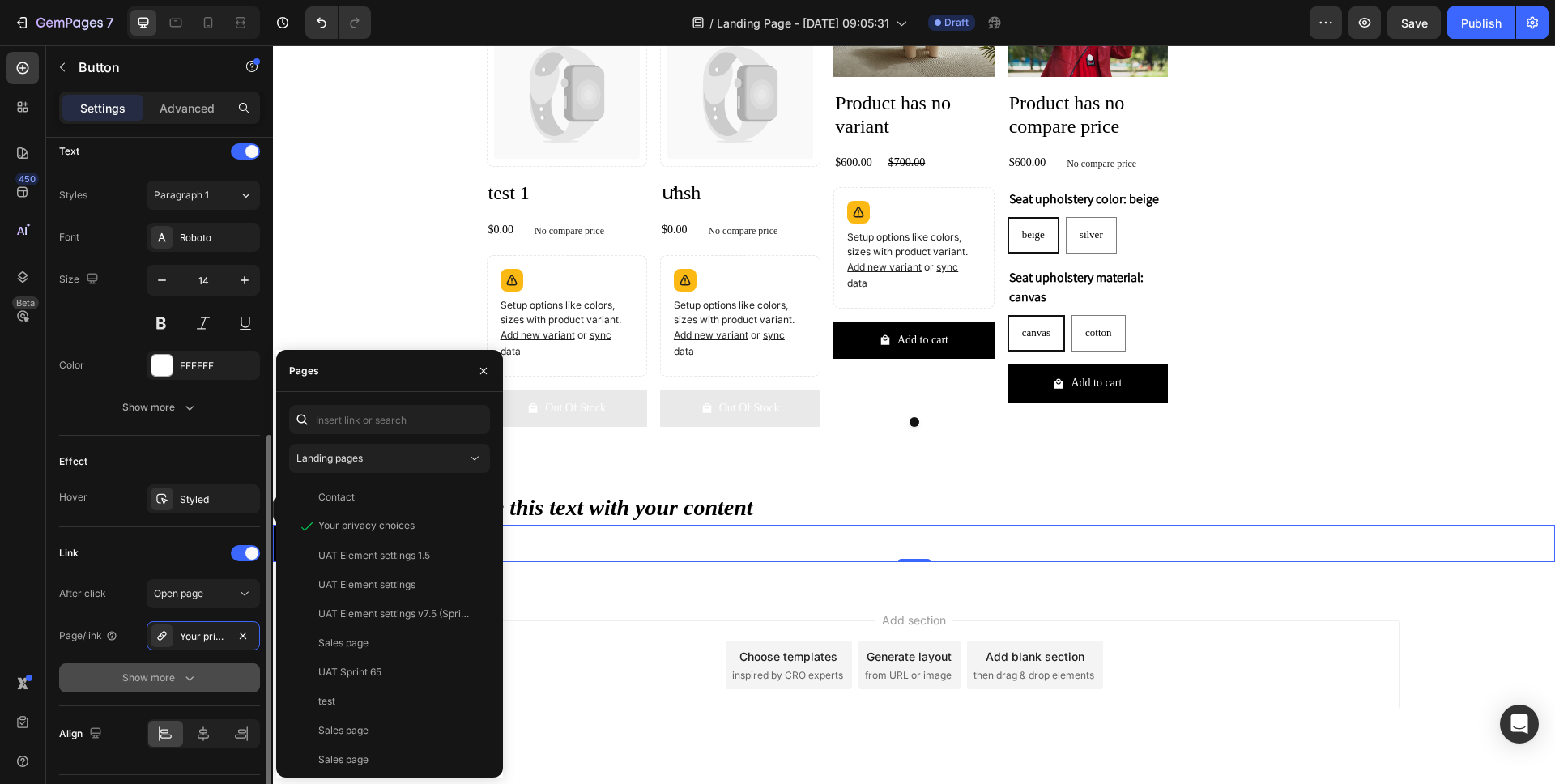
click at [178, 689] on button "Show more" at bounding box center [160, 678] width 201 height 29
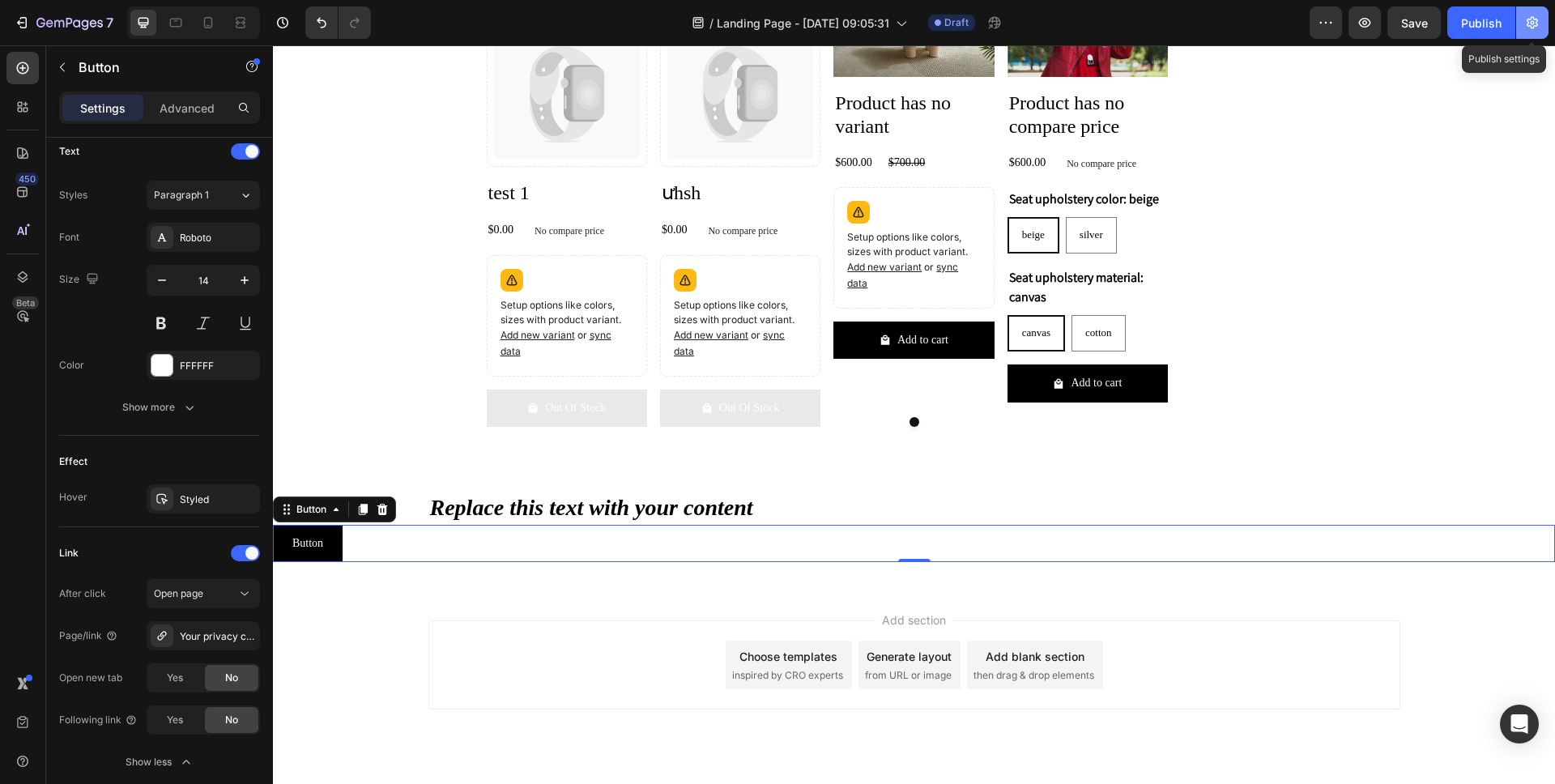
click at [1534, 26] on icon "button" at bounding box center [1532, 23] width 11 height 12
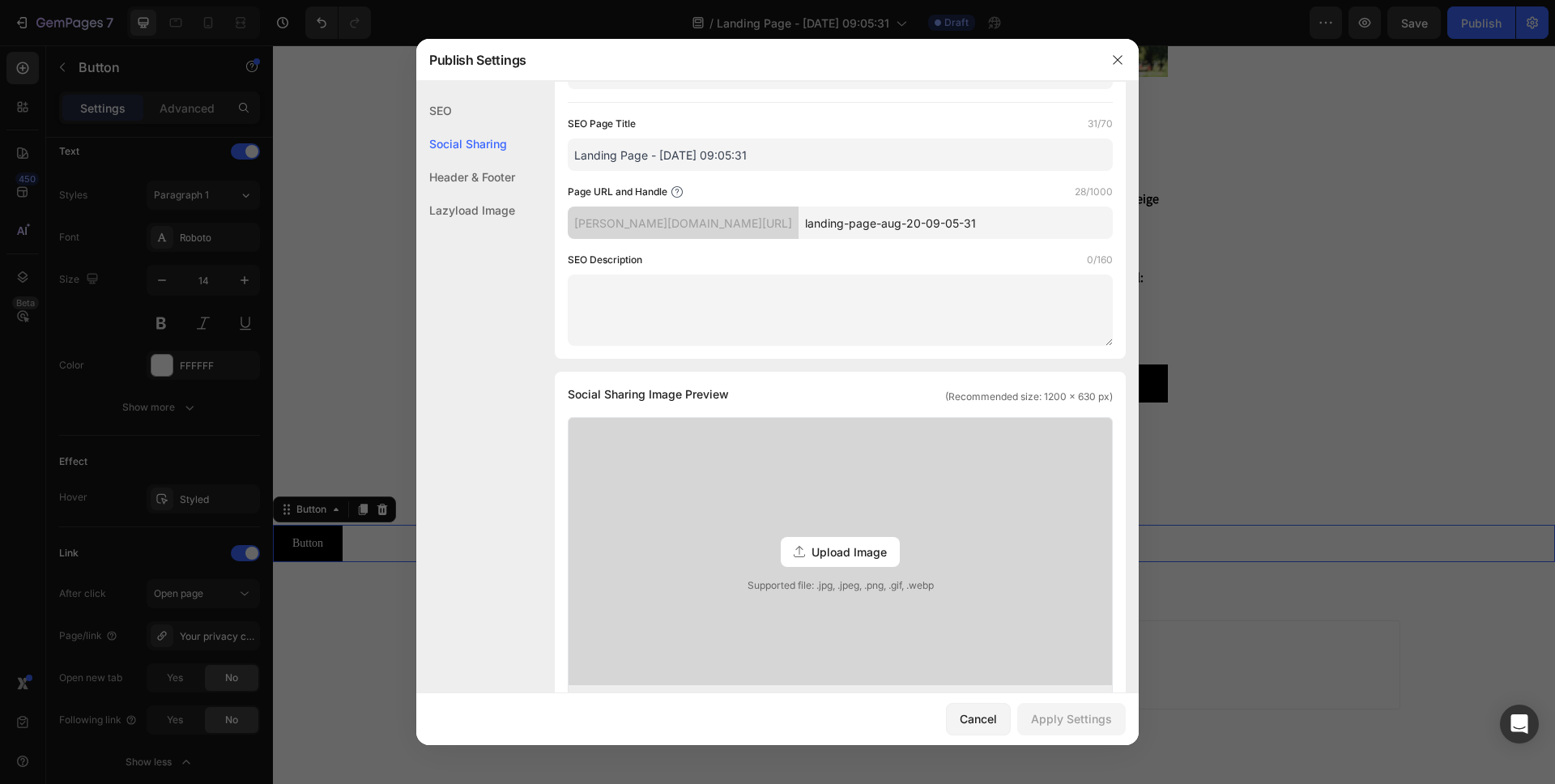
drag, startPoint x: 481, startPoint y: 128, endPoint x: 457, endPoint y: 125, distance: 24.2
click at [480, 128] on div "Social Sharing" at bounding box center [466, 144] width 99 height 33
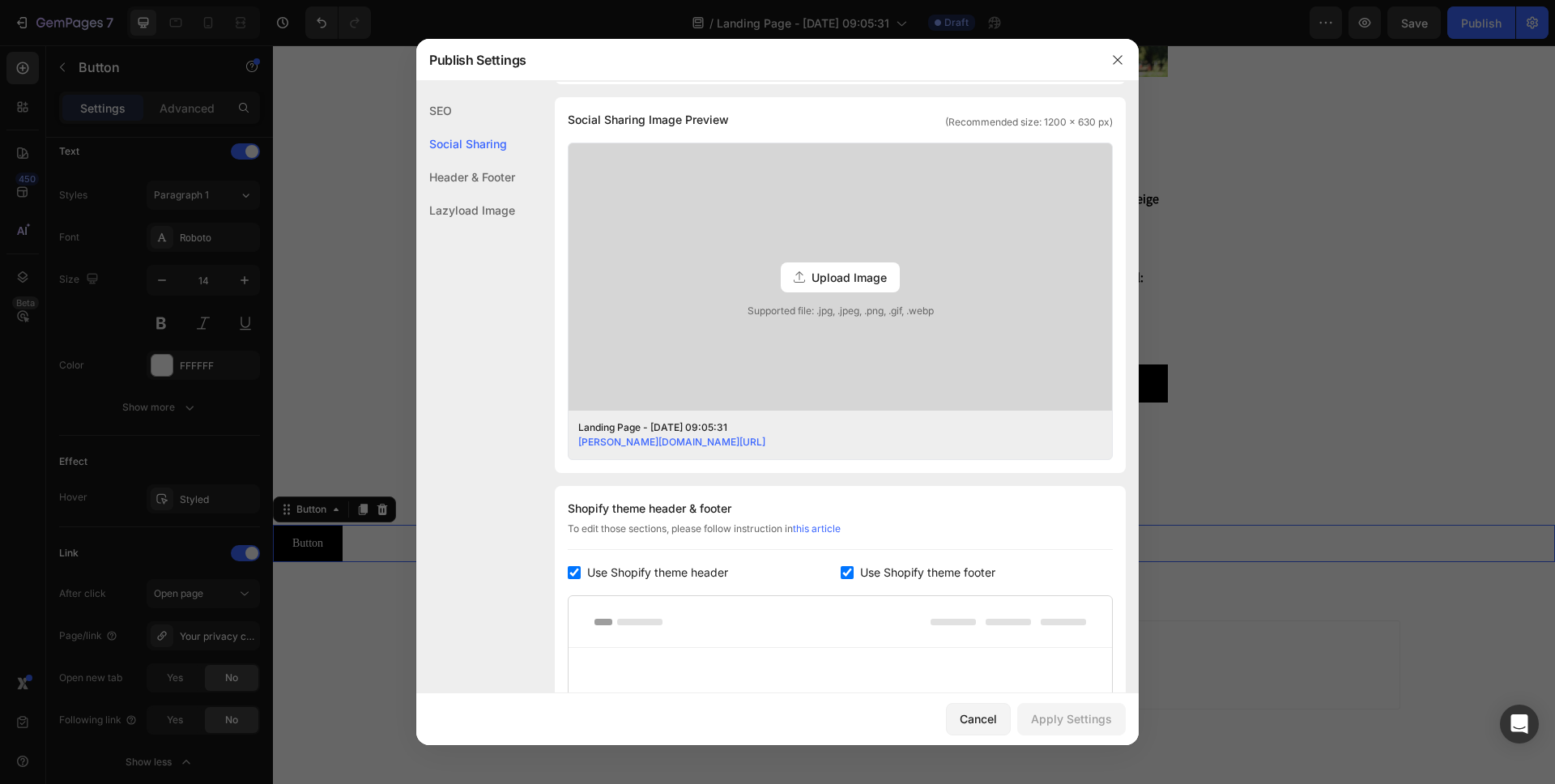
click at [444, 127] on div "SEO" at bounding box center [466, 144] width 99 height 33
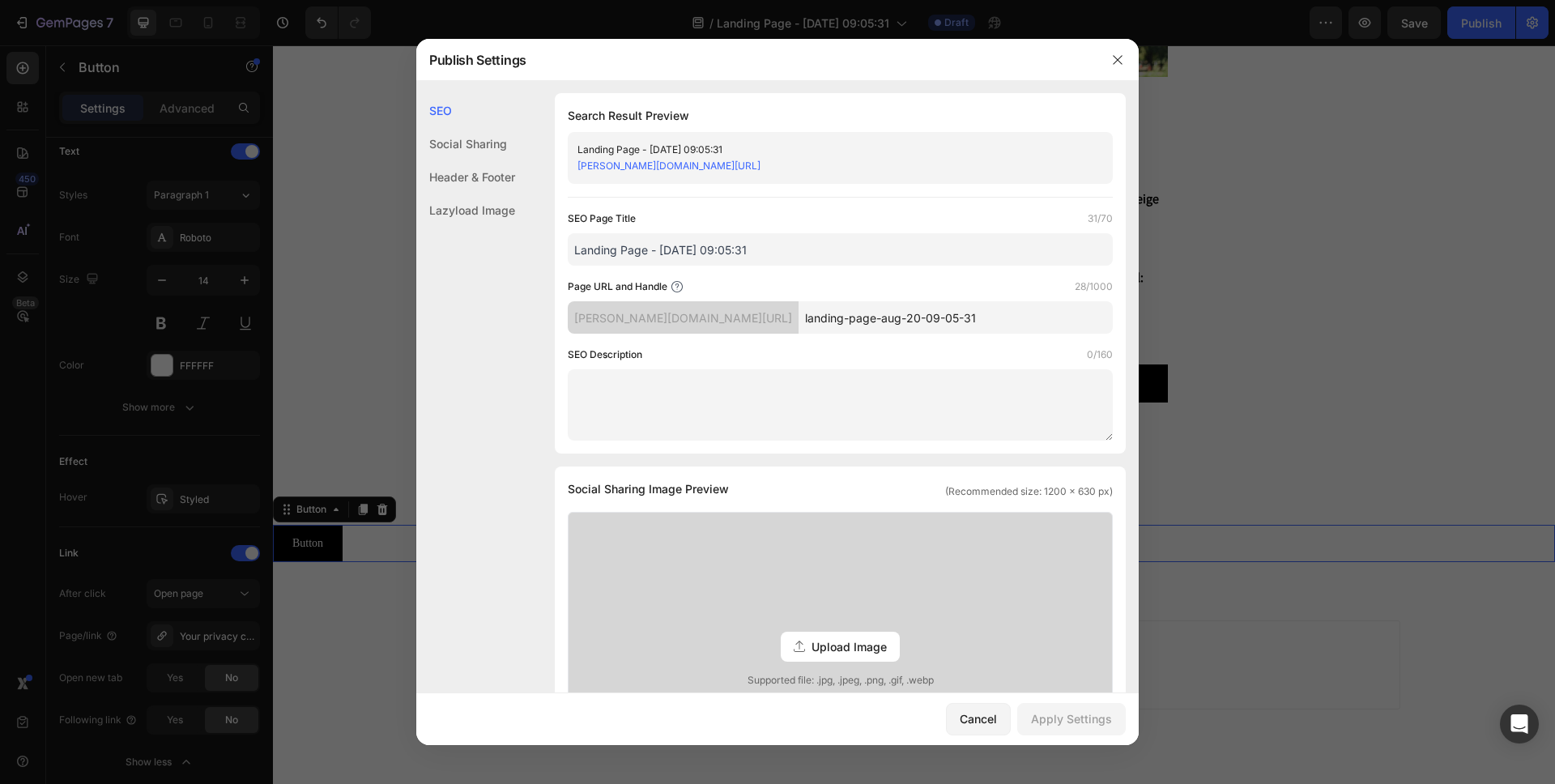
scroll to position [0, 0]
click at [777, 377] on textarea at bounding box center [840, 406] width 545 height 71
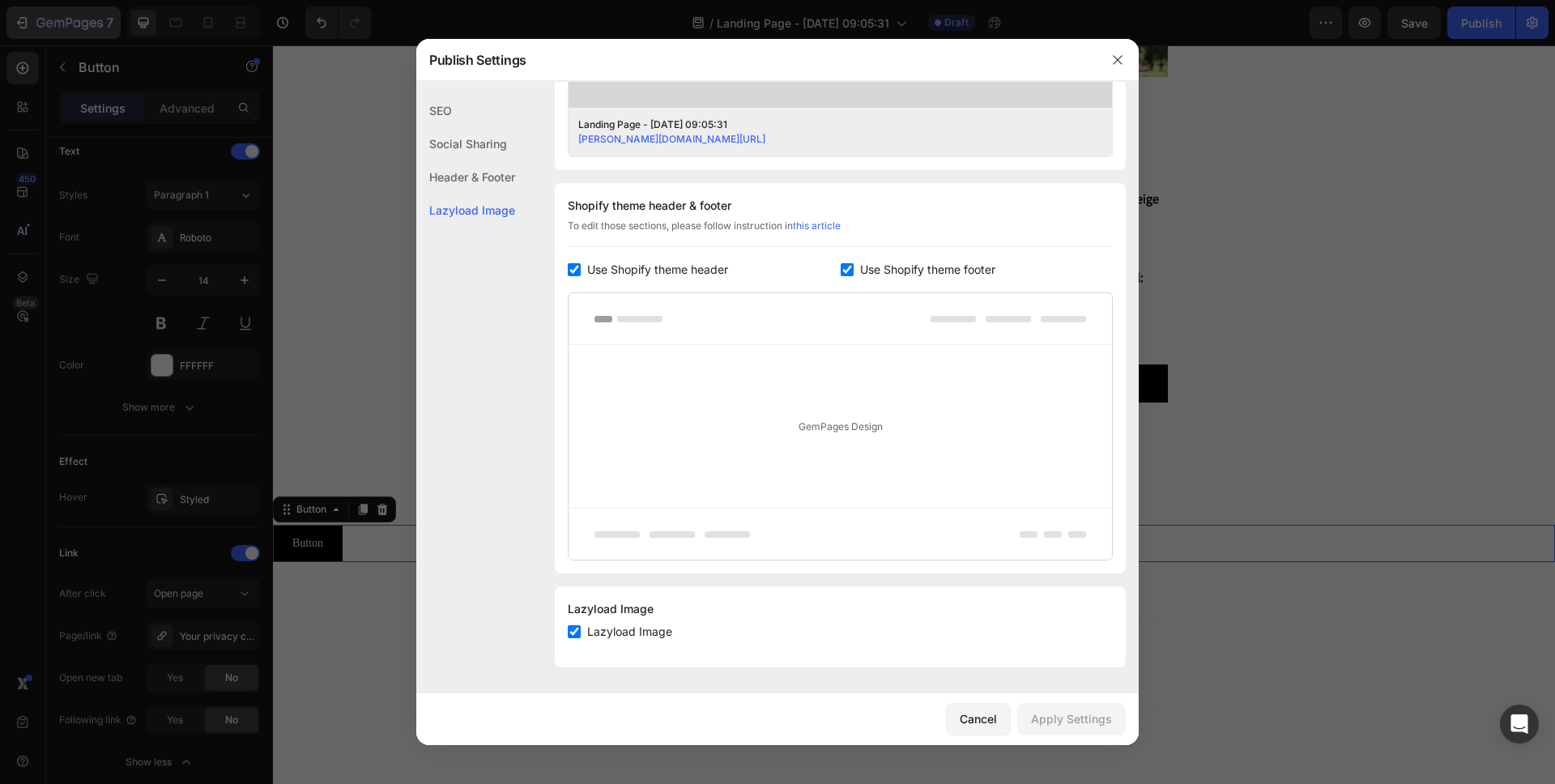
drag, startPoint x: 57, startPoint y: 28, endPoint x: 38, endPoint y: 22, distance: 19.9
click at [56, 28] on div at bounding box center [777, 392] width 1555 height 784
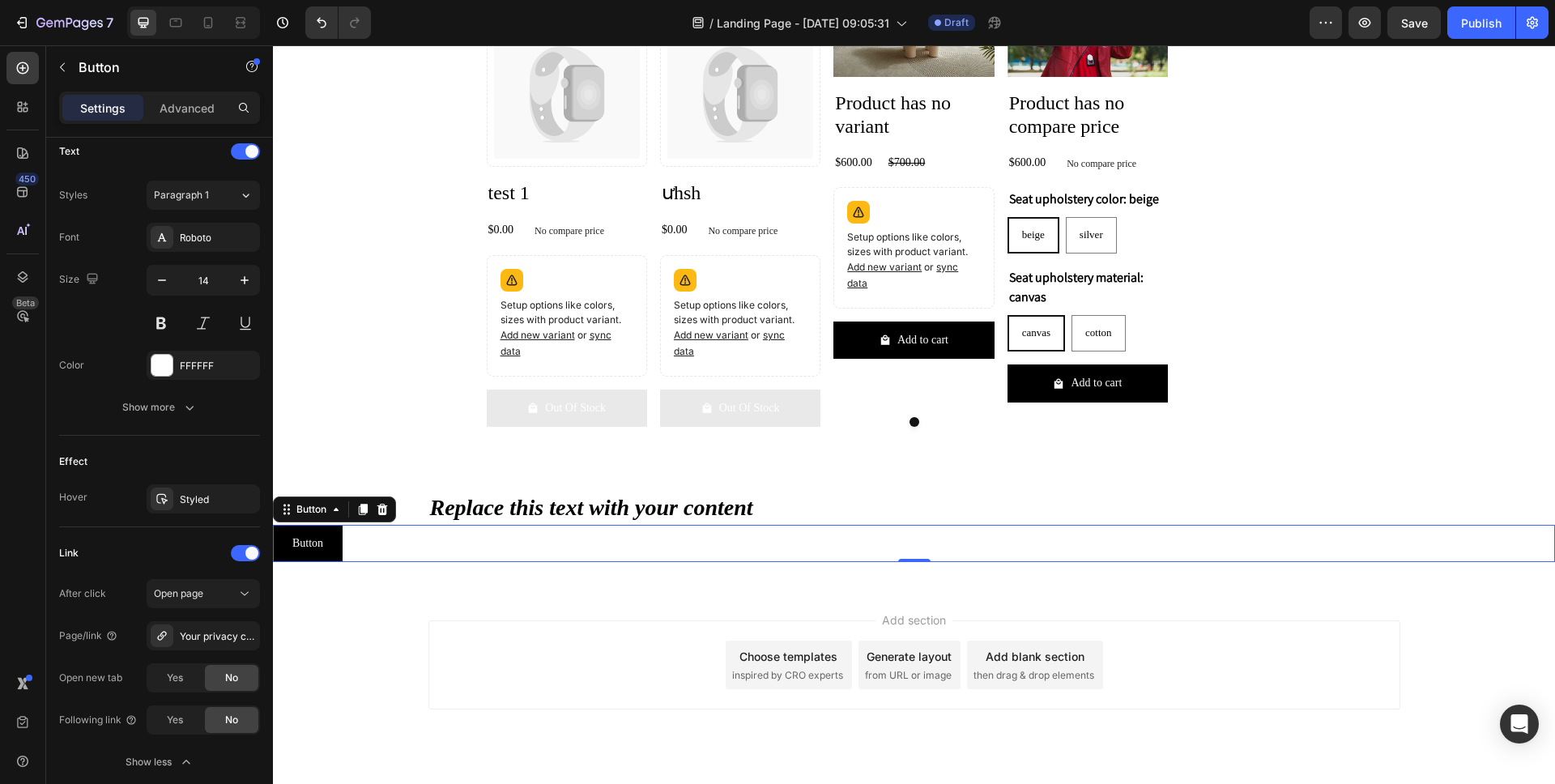
click at [3, 16] on div "7" at bounding box center [60, 22] width 121 height 32
click at [26, 25] on icon "button" at bounding box center [23, 23] width 7 height 11
